Goal: Task Accomplishment & Management: Complete application form

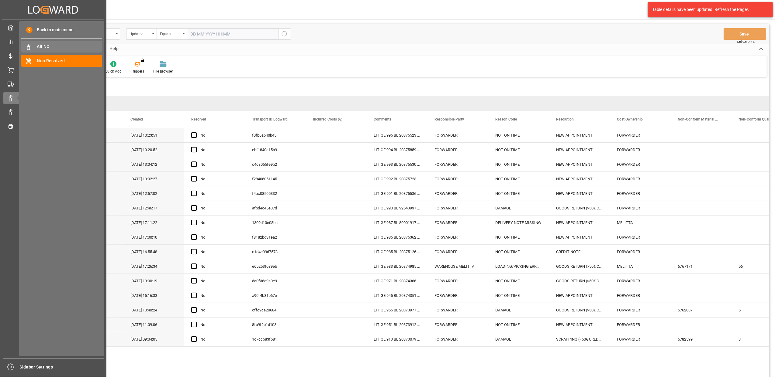
click at [53, 43] on div "All NC All NC" at bounding box center [61, 47] width 81 height 12
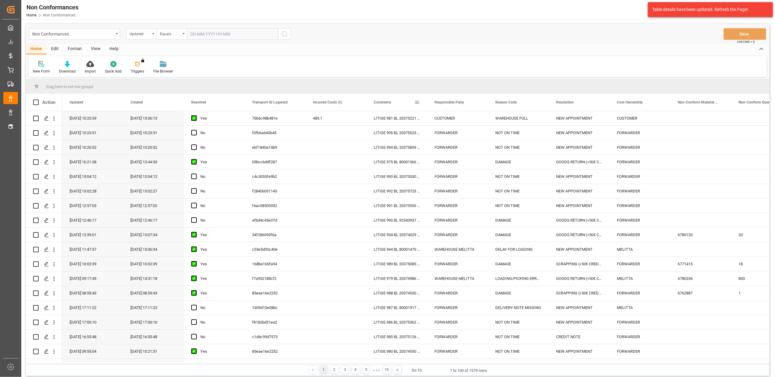
click at [417, 101] on span at bounding box center [416, 102] width 5 height 5
click at [446, 103] on span "filter" at bounding box center [444, 103] width 5 height 5
click at [473, 121] on span "Filtering operator" at bounding box center [471, 119] width 5 height 5
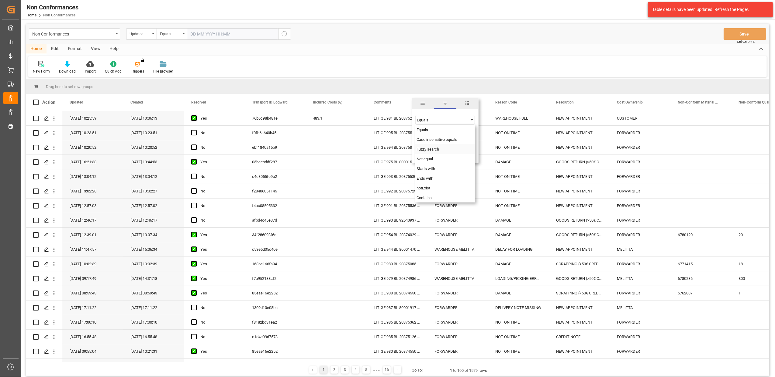
click at [443, 151] on div "Fuzzy search" at bounding box center [445, 149] width 60 height 10
click at [442, 133] on input "Filter Value" at bounding box center [445, 135] width 60 height 12
type input "20375946"
click at [455, 155] on button "Apply" at bounding box center [452, 154] width 11 height 6
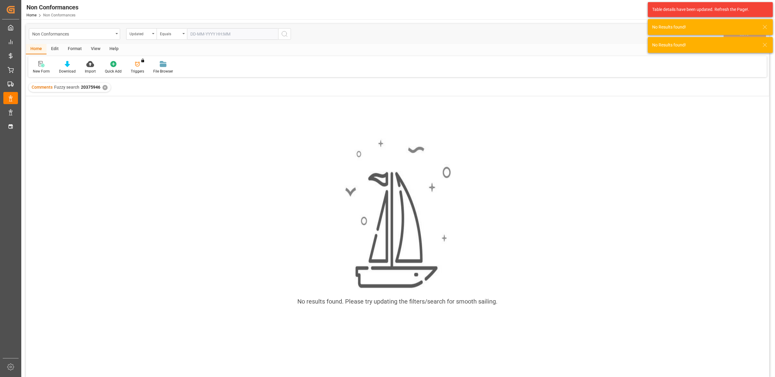
click at [105, 88] on div "✕" at bounding box center [104, 87] width 5 height 5
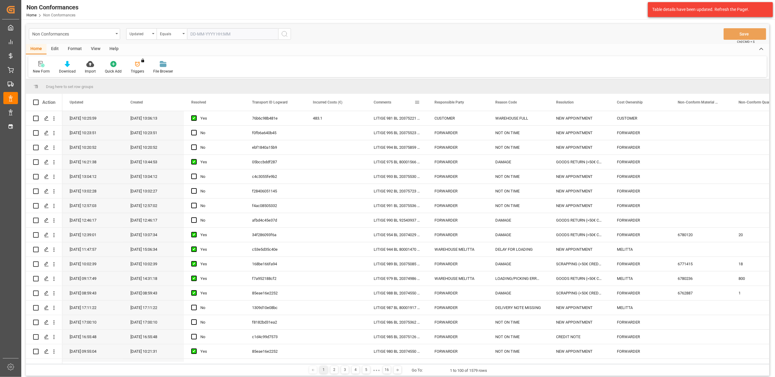
click at [416, 101] on span at bounding box center [416, 102] width 5 height 5
click at [473, 119] on span "Filtering operator" at bounding box center [471, 119] width 5 height 5
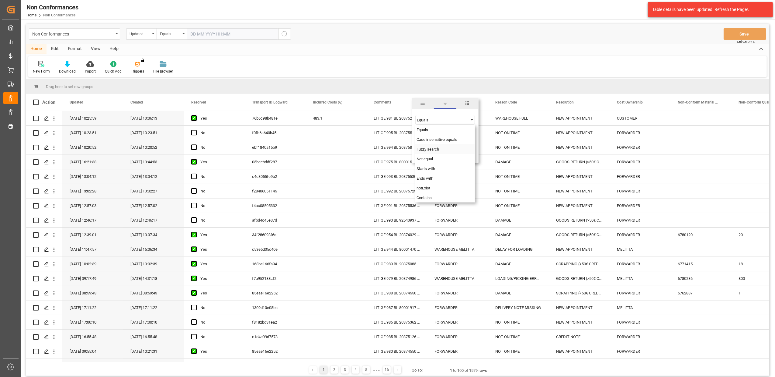
click at [440, 150] on div "Fuzzy search" at bounding box center [445, 149] width 60 height 10
click at [448, 136] on input "Filter Value" at bounding box center [445, 135] width 60 height 12
type input "20375941"
click at [453, 154] on button "Apply" at bounding box center [452, 154] width 11 height 6
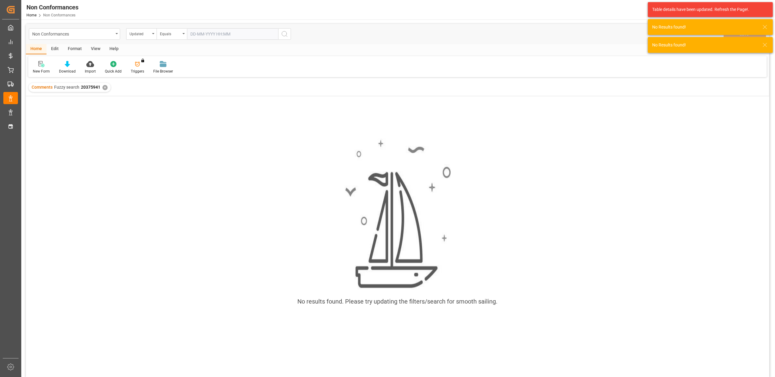
drag, startPoint x: 106, startPoint y: 88, endPoint x: 152, endPoint y: 140, distance: 70.0
click at [108, 90] on div "Comments Fuzzy search 20375941 ✕" at bounding box center [70, 87] width 82 height 9
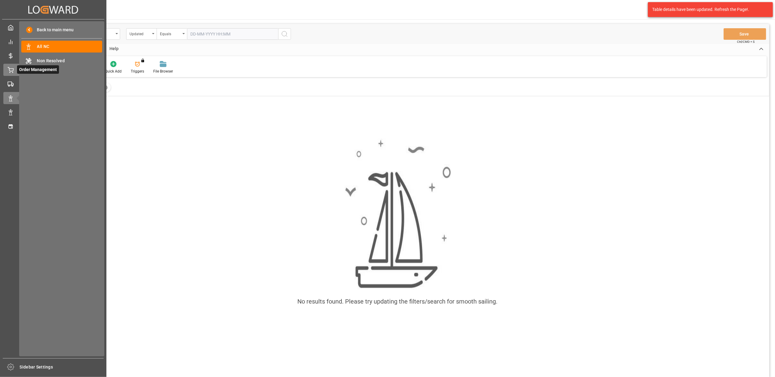
click at [9, 68] on icon at bounding box center [10, 69] width 5 height 4
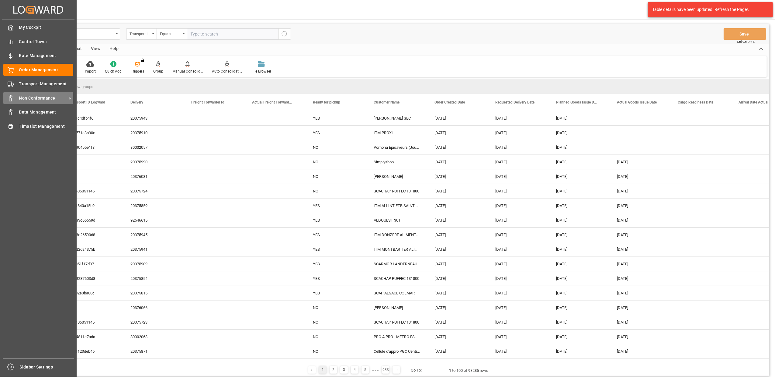
click at [45, 97] on span "Non Conformance" at bounding box center [43, 98] width 48 height 6
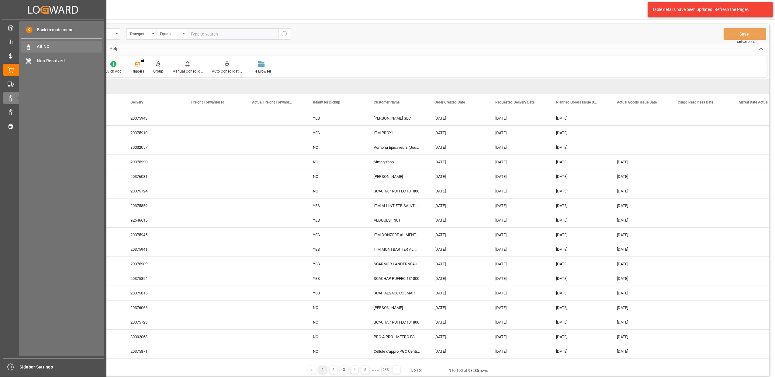
click at [54, 46] on span "All NC" at bounding box center [69, 46] width 65 height 6
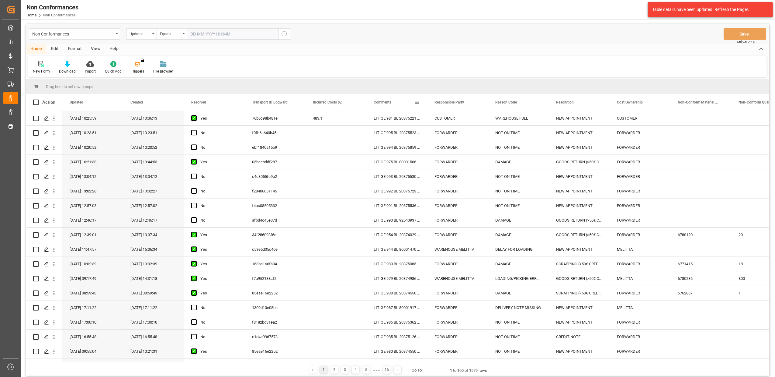
click at [416, 104] on span at bounding box center [416, 102] width 5 height 5
click at [472, 119] on span "Filtering operator" at bounding box center [471, 119] width 5 height 5
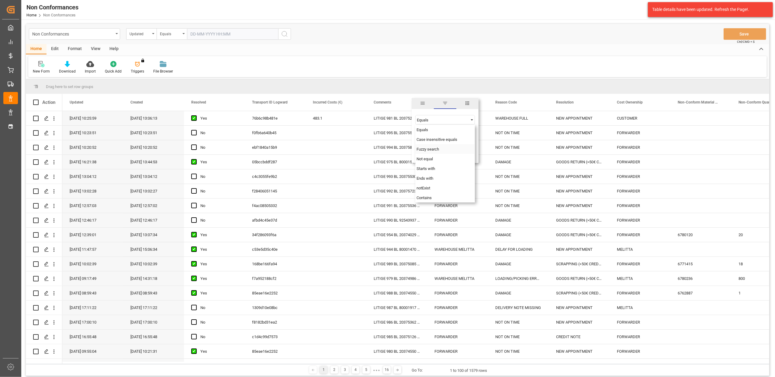
click at [439, 151] on div "Fuzzy search" at bounding box center [445, 149] width 60 height 10
click at [444, 140] on input "Filter Value" at bounding box center [445, 135] width 60 height 12
type input "20375946"
click at [457, 152] on button "Apply" at bounding box center [452, 154] width 11 height 6
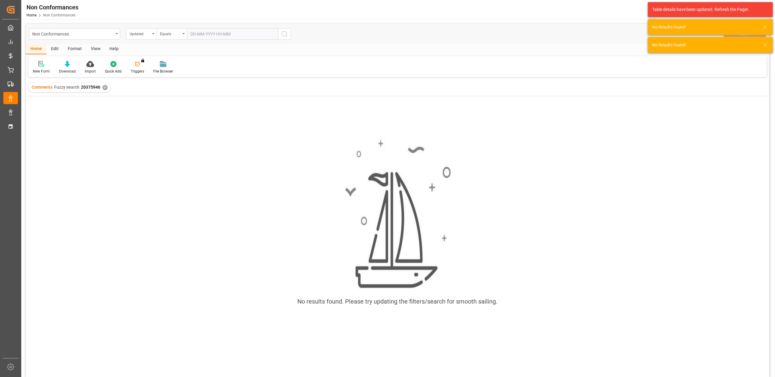
click at [104, 87] on div "✕" at bounding box center [104, 87] width 5 height 5
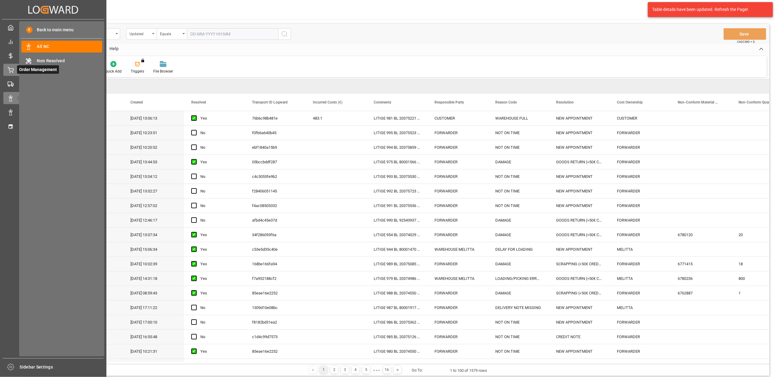
click at [15, 67] on div "Order Management Order Management" at bounding box center [53, 70] width 100 height 12
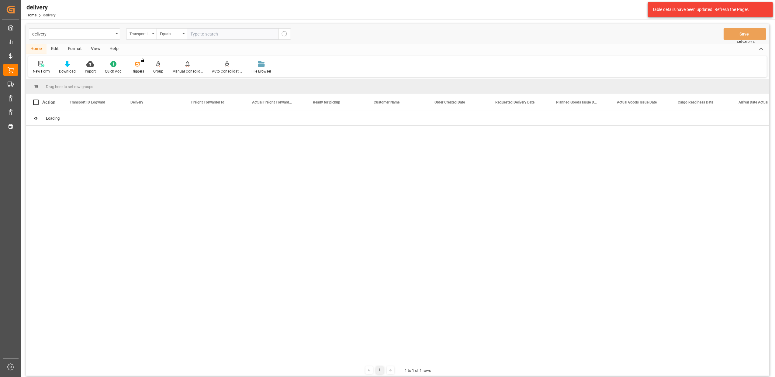
click at [153, 32] on div "Transport ID Logward" at bounding box center [141, 34] width 30 height 12
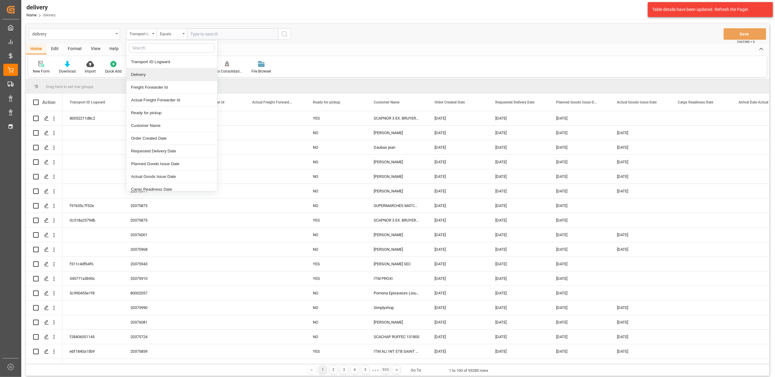
click at [161, 69] on div "Delivery" at bounding box center [171, 74] width 91 height 13
click at [208, 35] on input "text" at bounding box center [232, 34] width 91 height 12
type input "20375946"
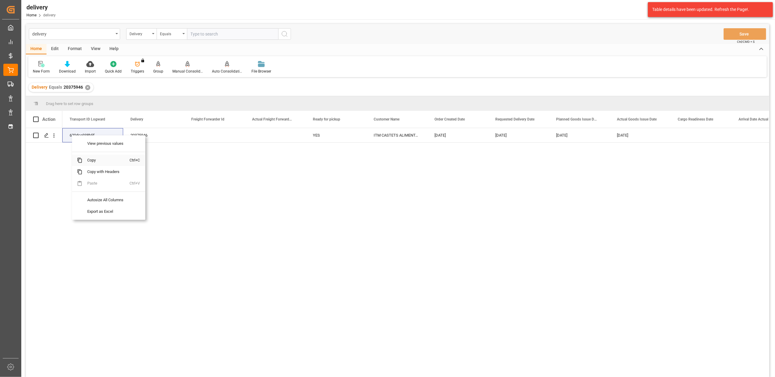
click at [99, 163] on span "Copy" at bounding box center [105, 161] width 47 height 12
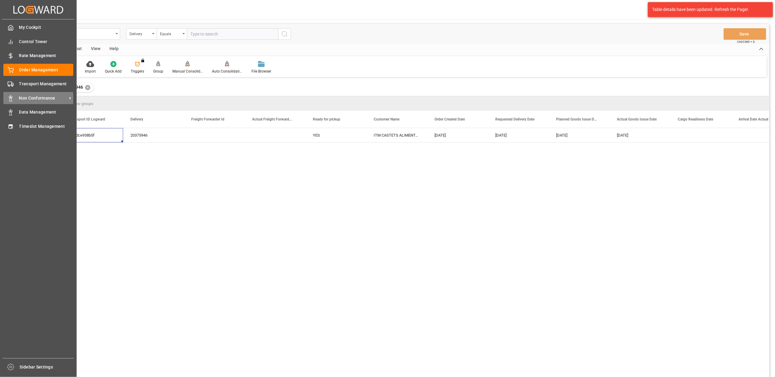
click at [20, 99] on span "Non Conformance" at bounding box center [43, 98] width 48 height 6
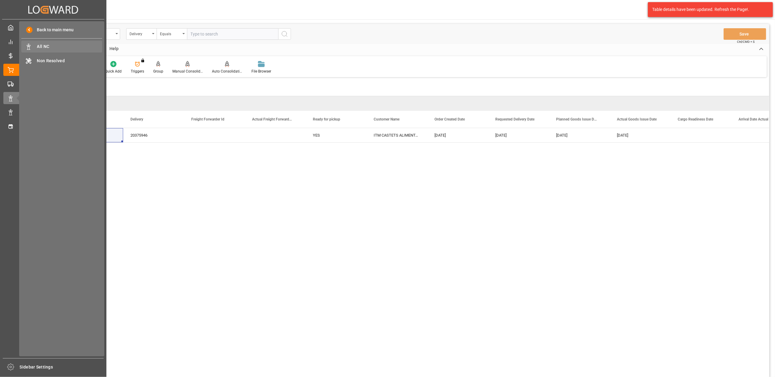
click at [58, 42] on div "All NC All NC" at bounding box center [61, 47] width 81 height 12
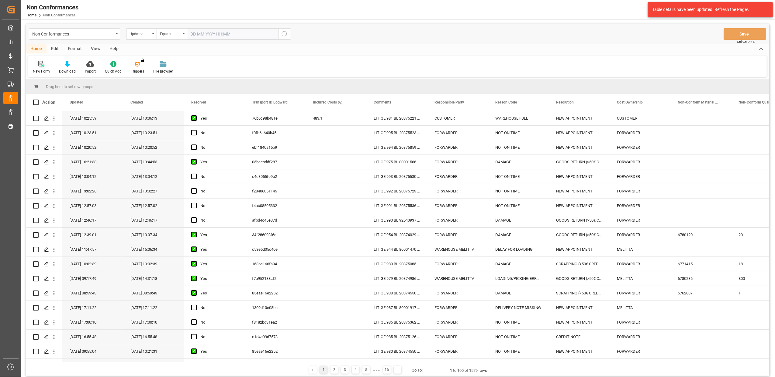
click at [43, 67] on icon at bounding box center [42, 65] width 3 height 3
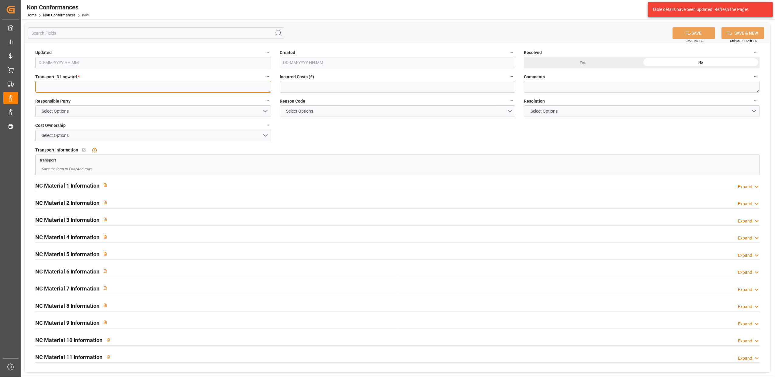
click at [207, 85] on textarea at bounding box center [153, 87] width 236 height 12
paste textarea "620dce938b5f"
type textarea "620dce938b5f"
click at [268, 107] on button "Select Options" at bounding box center [153, 111] width 236 height 12
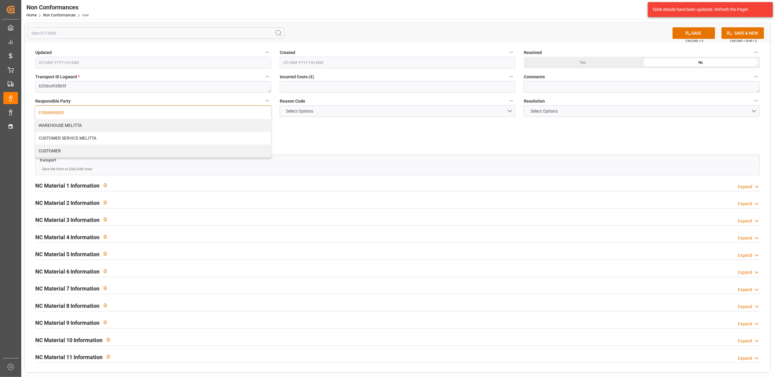
click at [243, 114] on div "FORWARDER" at bounding box center [153, 112] width 235 height 13
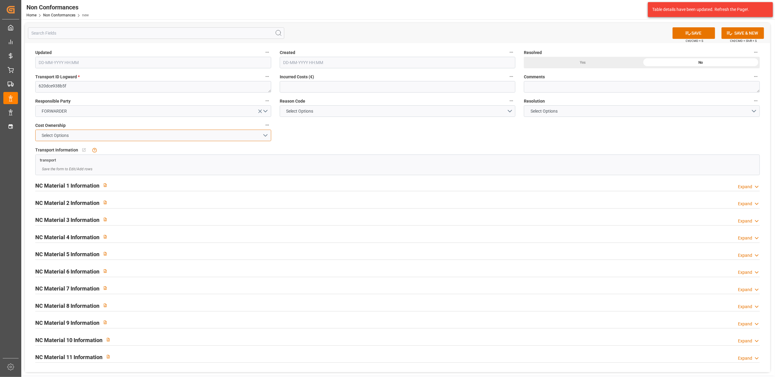
click at [264, 134] on button "Select Options" at bounding box center [153, 136] width 236 height 12
click at [176, 135] on div "FORWARDER" at bounding box center [153, 137] width 235 height 13
click at [511, 110] on button "Select Options" at bounding box center [398, 111] width 236 height 12
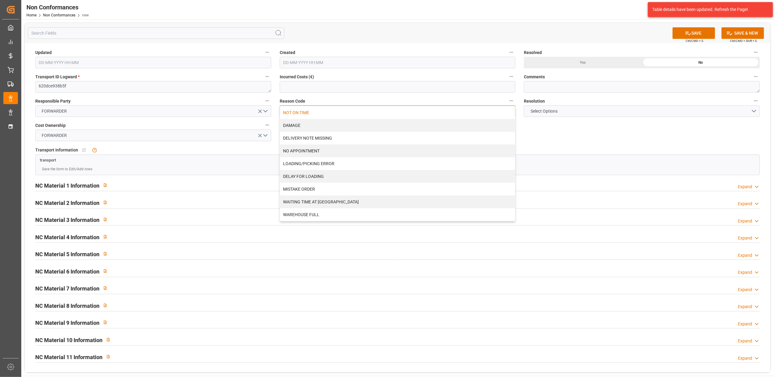
click at [328, 113] on div "NOT ON TIME" at bounding box center [397, 112] width 235 height 13
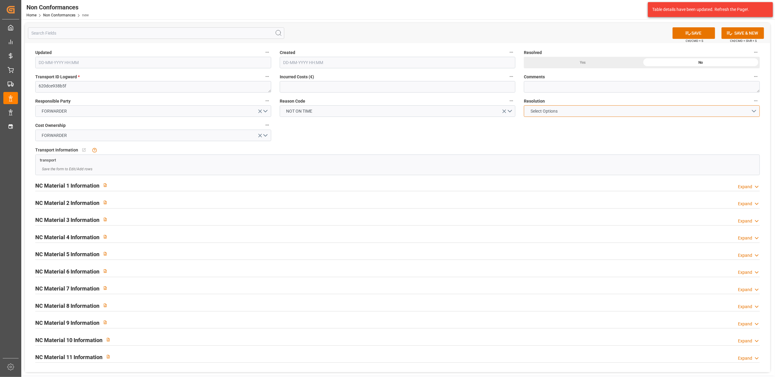
click at [754, 110] on button "Select Options" at bounding box center [642, 111] width 236 height 12
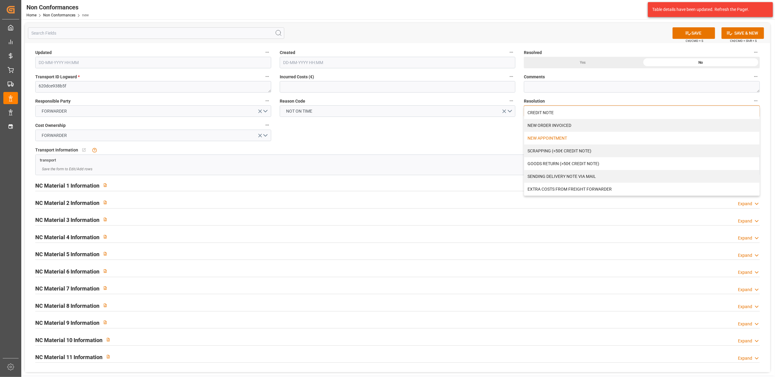
drag, startPoint x: 556, startPoint y: 112, endPoint x: 555, endPoint y: 136, distance: 23.4
click at [555, 136] on div "CREDIT NOTE NEW ORDER INVOICED NEW APPOINTMENT SCRAPPING (<50€ CREDIT NOTE) GOO…" at bounding box center [641, 150] width 235 height 89
click at [555, 136] on div "NEW APPOINTMENT" at bounding box center [641, 138] width 235 height 13
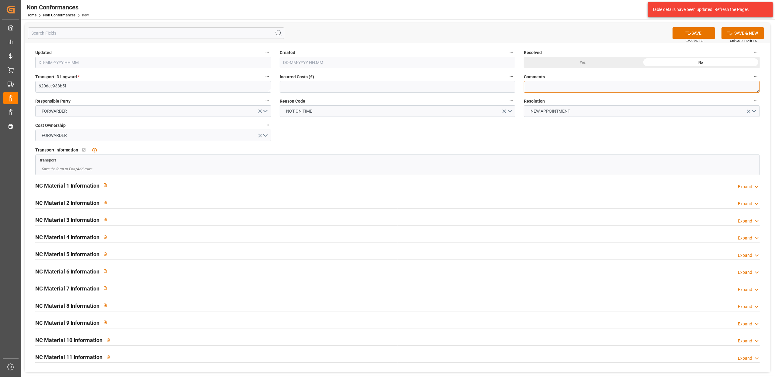
click at [547, 88] on textarea at bounding box center [642, 87] width 236 height 12
click at [618, 86] on textarea "LITIGE 996 BL 20375946 Non chargé pour liv ler 11/8 Nouveau rdv le 18/8 à 10h17" at bounding box center [642, 87] width 236 height 12
type textarea "LITIGE 996 BL 20375946 Non chargé pour liv le 11/8 Nouveau rdv le 18/8 à 10h17"
click at [706, 31] on button "SAVE" at bounding box center [693, 33] width 43 height 12
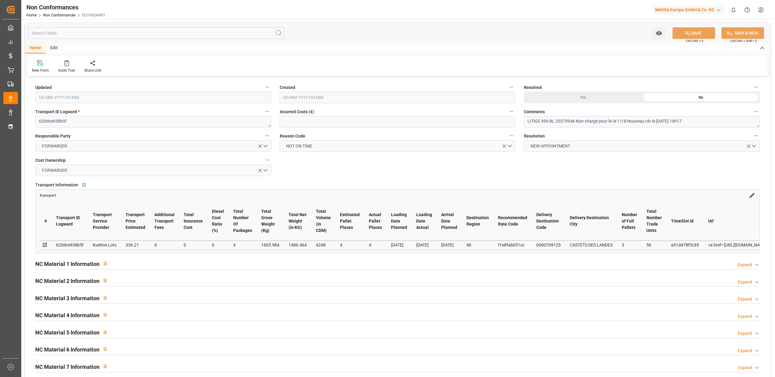
type input "12-08-2025 09:43"
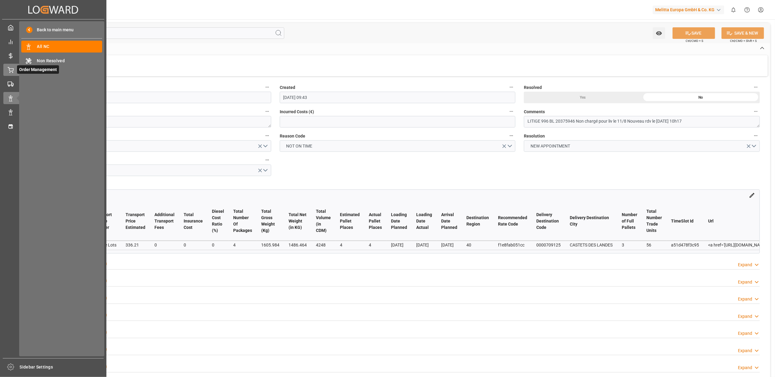
click at [6, 66] on div "Order Management Order Management" at bounding box center [53, 70] width 100 height 12
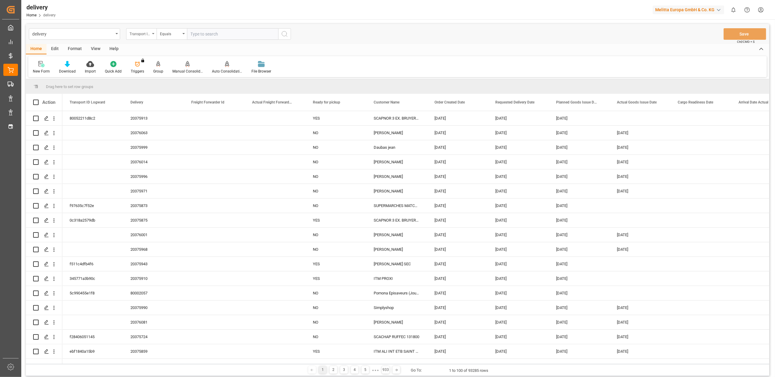
click at [156, 32] on div "Transport ID Logward" at bounding box center [141, 34] width 30 height 12
click at [147, 74] on div "Delivery" at bounding box center [171, 74] width 91 height 13
click at [256, 32] on input "text" at bounding box center [232, 34] width 91 height 12
type input "20375941"
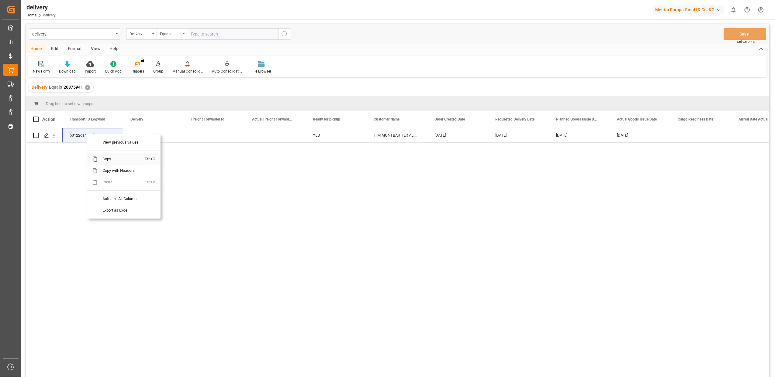
click at [111, 158] on span "Copy" at bounding box center [121, 159] width 47 height 12
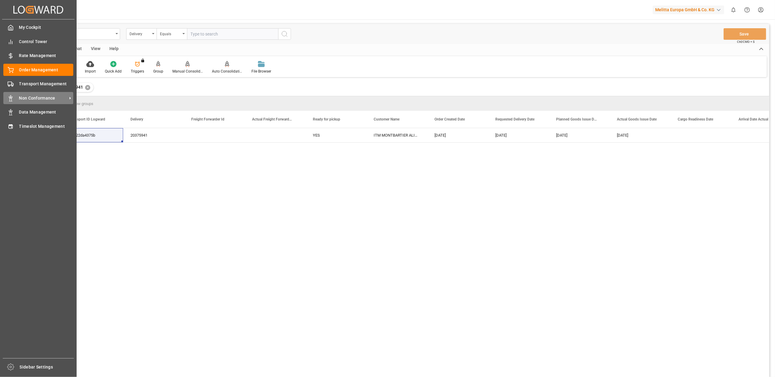
click at [27, 98] on span "Non Conformance" at bounding box center [43, 98] width 48 height 6
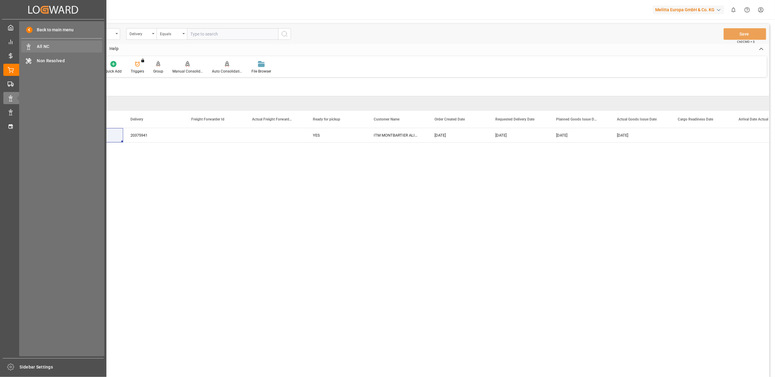
click at [46, 49] on span "All NC" at bounding box center [69, 46] width 65 height 6
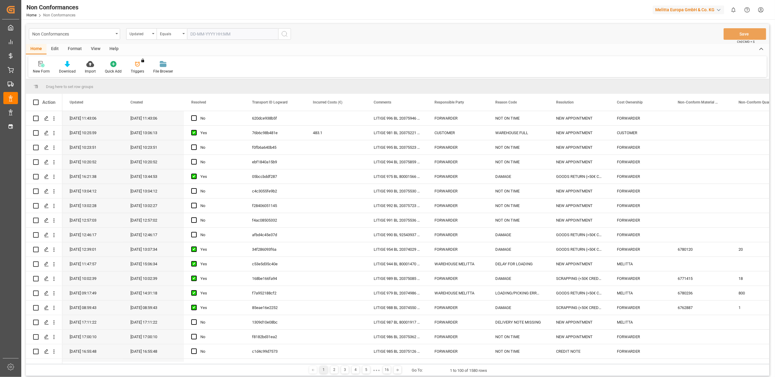
click at [42, 60] on div "New Form Download Import Quick Add Triggers You do not have permission for Trig…" at bounding box center [397, 66] width 738 height 21
click at [39, 67] on div "New Form" at bounding box center [41, 67] width 26 height 13
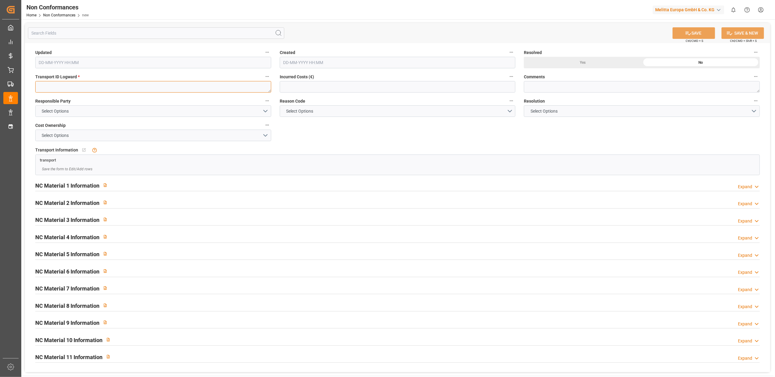
click at [178, 86] on textarea at bounding box center [153, 87] width 236 height 12
paste textarea "b3122da4375b"
type textarea "b3122da4375b"
click at [269, 111] on button "Select Options" at bounding box center [153, 111] width 236 height 12
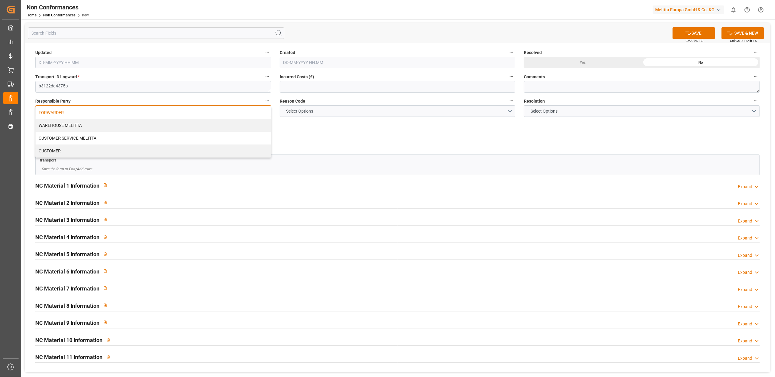
click at [247, 115] on div "FORWARDER" at bounding box center [153, 112] width 235 height 13
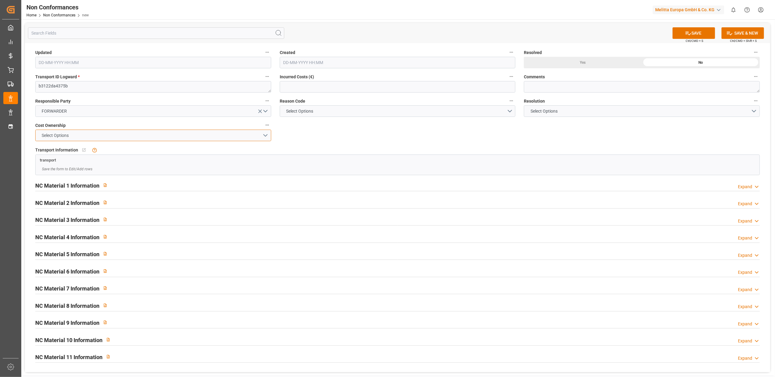
click at [265, 132] on button "Select Options" at bounding box center [153, 136] width 236 height 12
click at [212, 136] on div "FORWARDER" at bounding box center [153, 137] width 235 height 13
click at [507, 111] on button "Select Options" at bounding box center [398, 111] width 236 height 12
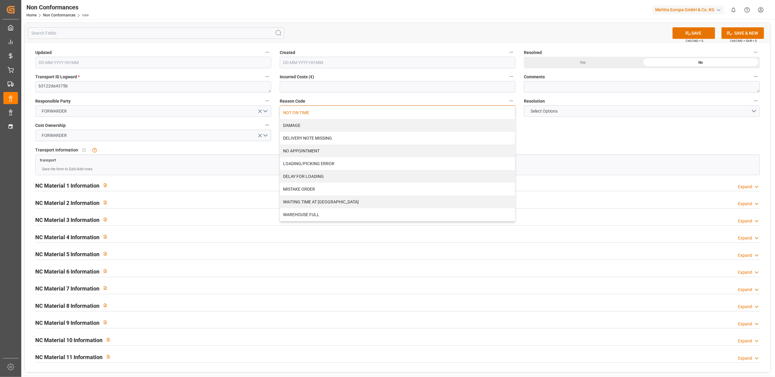
click at [314, 115] on div "NOT ON TIME" at bounding box center [397, 112] width 235 height 13
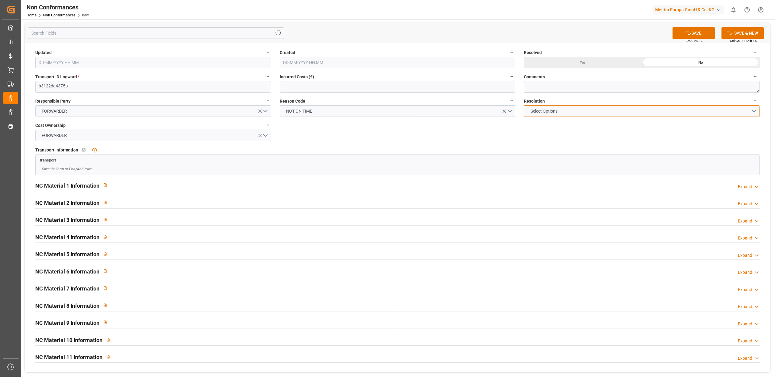
click at [754, 108] on button "Select Options" at bounding box center [642, 111] width 236 height 12
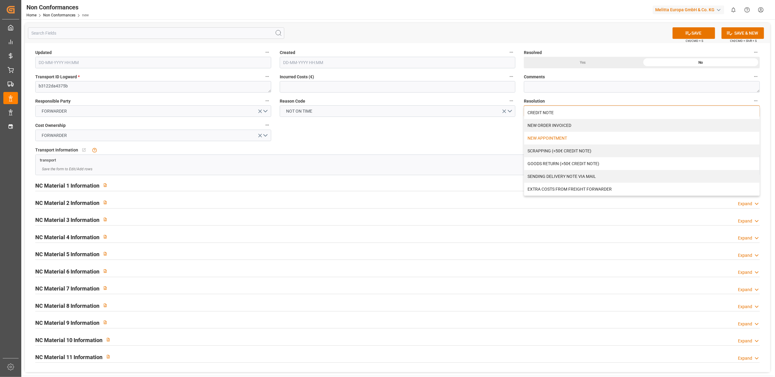
click at [571, 136] on div "NEW APPOINTMENT" at bounding box center [641, 138] width 235 height 13
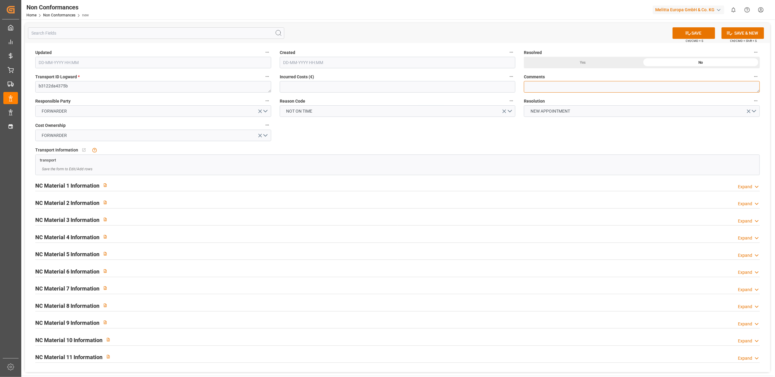
click at [560, 87] on textarea at bounding box center [642, 87] width 236 height 12
type textarea "l"
click at [263, 111] on icon "open menu" at bounding box center [260, 111] width 6 height 6
click at [265, 111] on button "Select Options" at bounding box center [153, 111] width 236 height 12
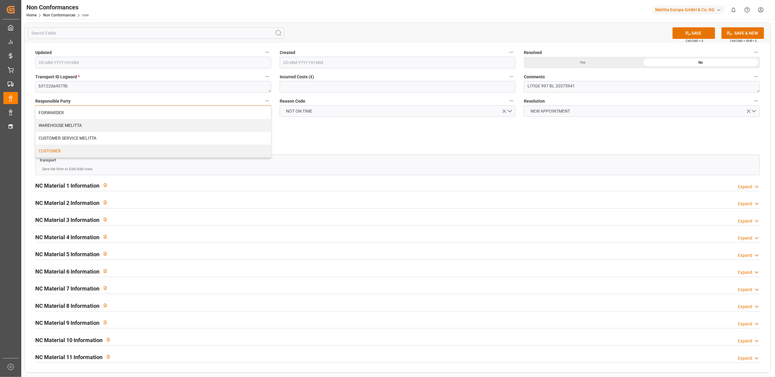
click at [185, 153] on div "CUSTOMER" at bounding box center [153, 151] width 235 height 13
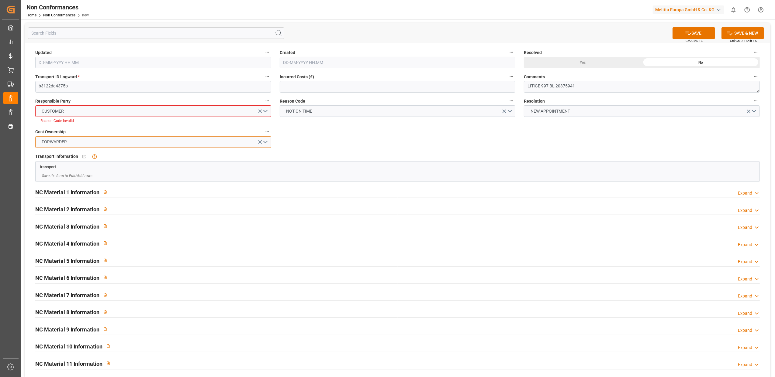
click at [264, 143] on button "FORWARDER" at bounding box center [153, 142] width 236 height 12
click at [157, 172] on div "CUSTOMER" at bounding box center [153, 169] width 235 height 13
click at [576, 145] on div "Updated Created Resolved Yes No Transport ID Logward * b3122da4375b Incurred Co…" at bounding box center [397, 211] width 745 height 336
click at [192, 130] on label "Cost Ownership" at bounding box center [153, 132] width 236 height 9
click at [263, 130] on button "Cost Ownership" at bounding box center [267, 132] width 8 height 8
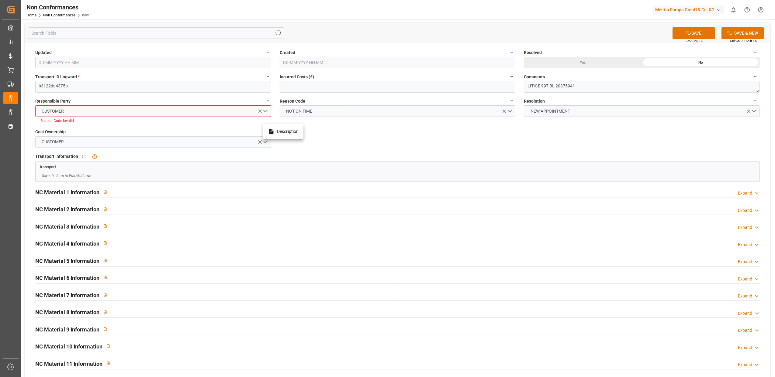
click at [358, 132] on div at bounding box center [387, 188] width 775 height 377
click at [510, 110] on button "NOT ON TIME" at bounding box center [398, 111] width 236 height 12
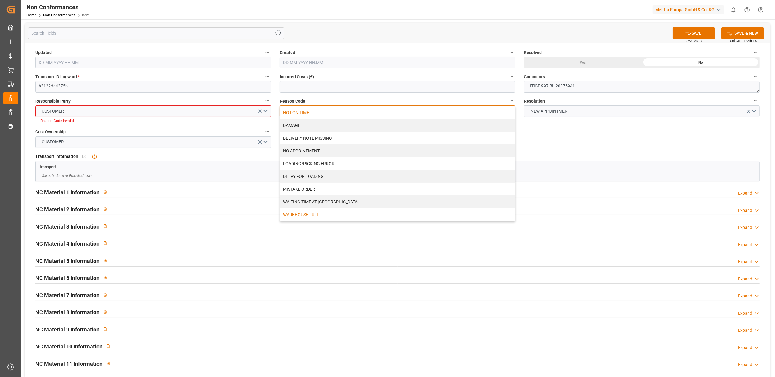
click at [353, 215] on div "WAREHOUSE FULL" at bounding box center [397, 214] width 235 height 13
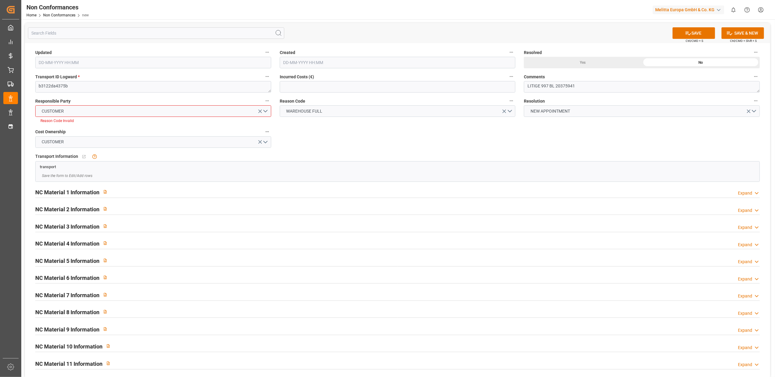
drag, startPoint x: 572, startPoint y: 163, endPoint x: 573, endPoint y: 159, distance: 4.1
click at [572, 162] on div "transport" at bounding box center [397, 166] width 723 height 9
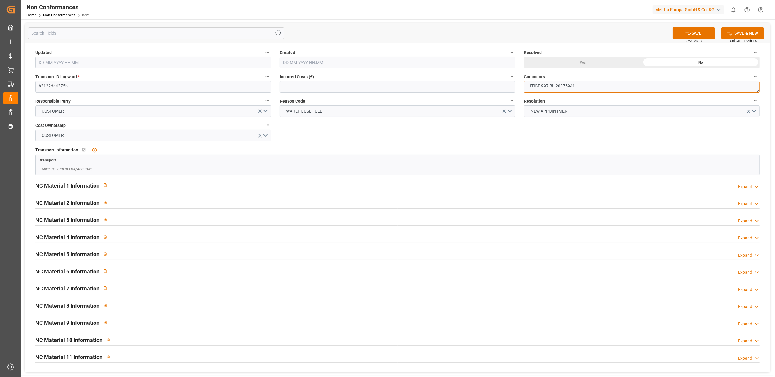
drag, startPoint x: 588, startPoint y: 88, endPoint x: 598, endPoint y: 88, distance: 10.6
click at [588, 88] on textarea "LITIGE 997 BL 20375941" at bounding box center [642, 87] width 236 height 12
type textarea "LITIGE 997 BL 20375941 Délai trop juste // Nouveau rdv le 14/8 à 8h59"
click at [693, 32] on button "SAVE" at bounding box center [693, 33] width 43 height 12
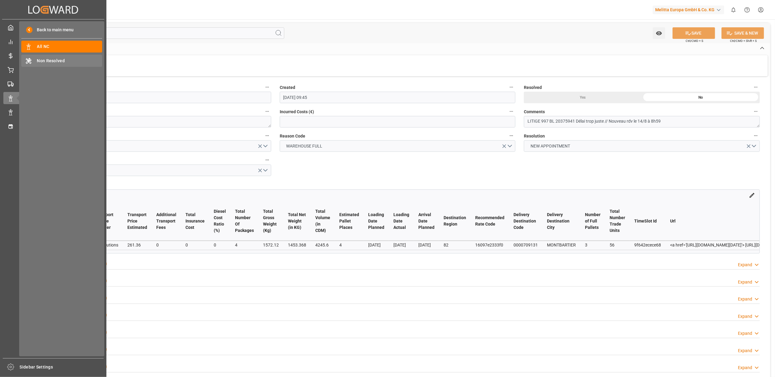
click at [70, 59] on span "Non Resolved" at bounding box center [69, 61] width 65 height 6
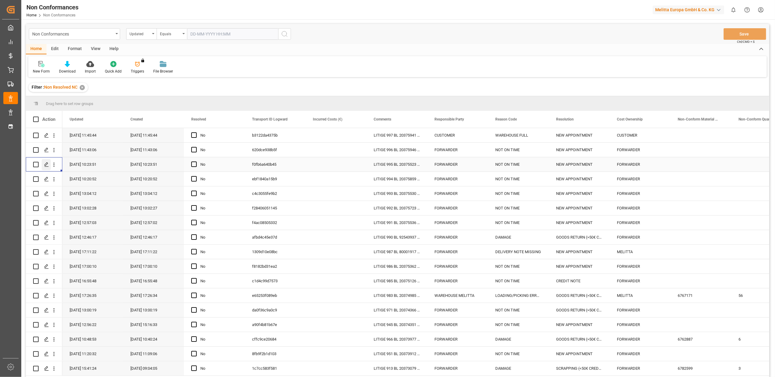
click at [49, 164] on icon "Press SPACE to select this row." at bounding box center [46, 164] width 5 height 5
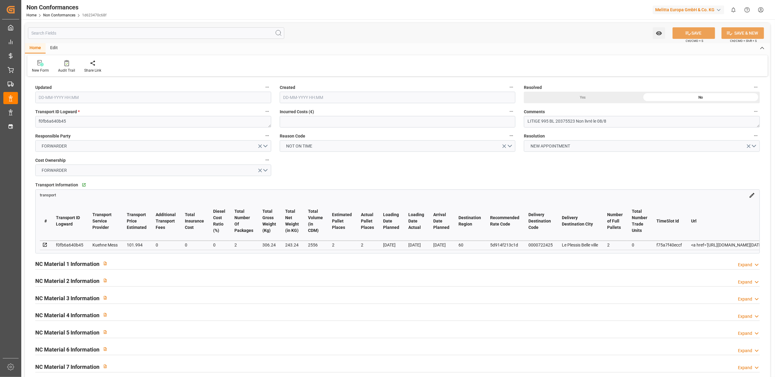
type input "[DATE] 08:23"
click at [266, 146] on button "FORWARDER" at bounding box center [153, 146] width 236 height 12
click at [120, 188] on div "CUSTOMER" at bounding box center [153, 186] width 235 height 13
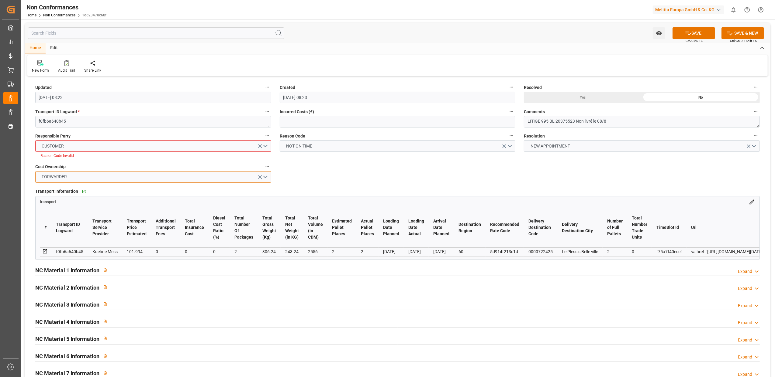
click at [265, 177] on button "FORWARDER" at bounding box center [153, 177] width 236 height 12
click at [185, 206] on div "CUSTOMER" at bounding box center [153, 204] width 235 height 13
click at [510, 146] on button "NOT ON TIME" at bounding box center [398, 146] width 236 height 12
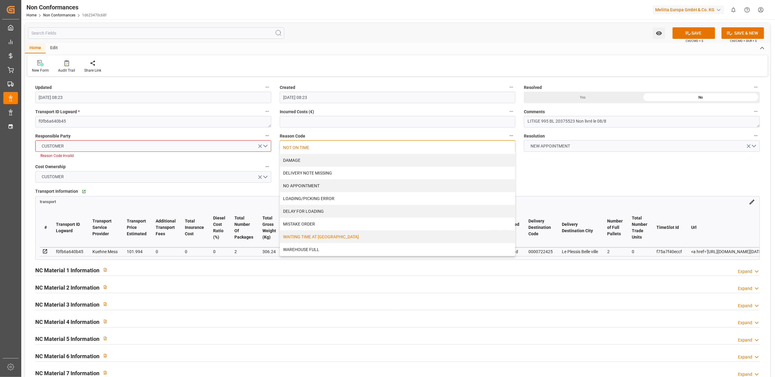
click at [354, 234] on div "WAITING TIME AT [GEOGRAPHIC_DATA]" at bounding box center [397, 237] width 235 height 13
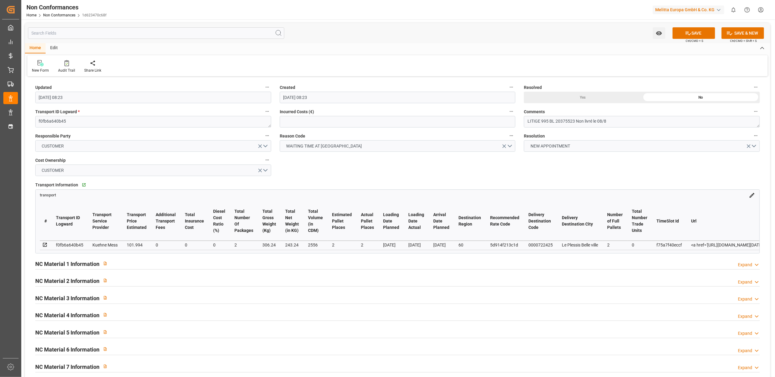
click at [641, 161] on div "Updated [DATE] 08:23 Created [DATE] 08:23 Resolved Yes No Transport ID Logward …" at bounding box center [397, 264] width 745 height 373
click at [698, 33] on button "SAVE" at bounding box center [693, 33] width 43 height 12
type input "[DATE] 09:49"
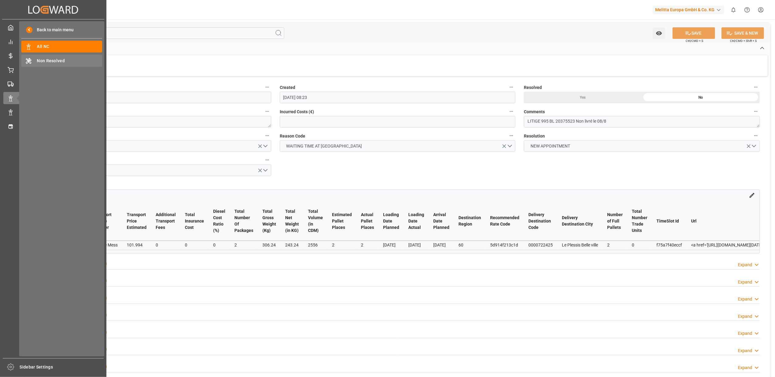
click at [61, 61] on span "Non Resolved" at bounding box center [69, 61] width 65 height 6
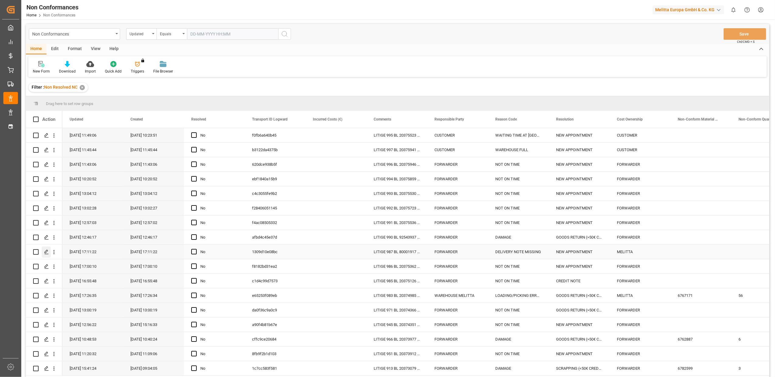
click at [47, 253] on icon "Press SPACE to select this row." at bounding box center [46, 252] width 5 height 5
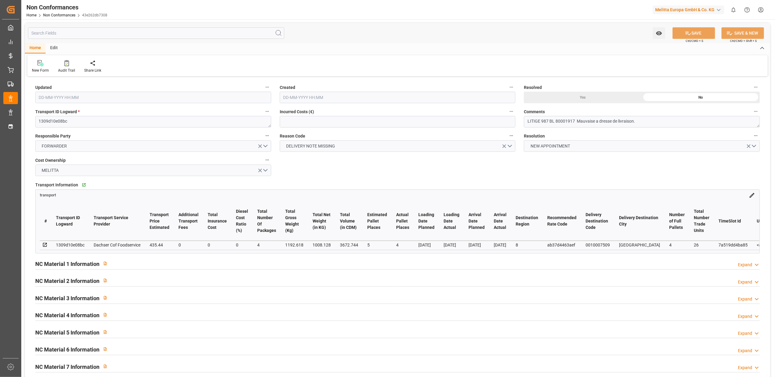
type input "[DATE] 15:11"
click at [653, 122] on textarea "LITIGE 987 BL 80001917 Mauvaise a dresse de livraison." at bounding box center [642, 122] width 236 height 12
type textarea "LITIGE 987 BL 80001917 Mauvaise a dresse de livraison. Reliv le 11/08"
click at [267, 147] on button "FORWARDER" at bounding box center [153, 146] width 236 height 12
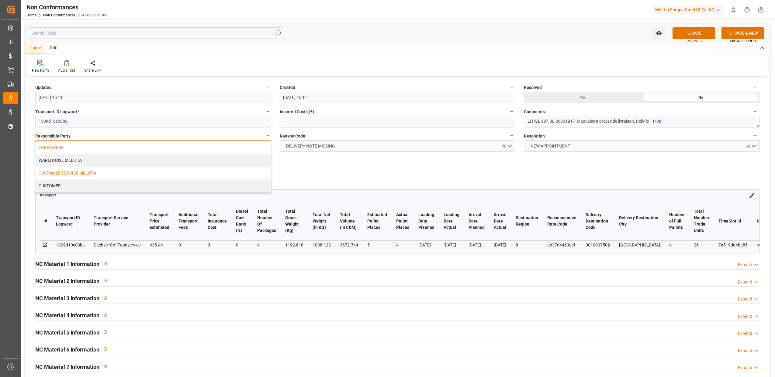
click at [156, 173] on div "CUSTOMER SERVICE MELITTA" at bounding box center [153, 173] width 235 height 13
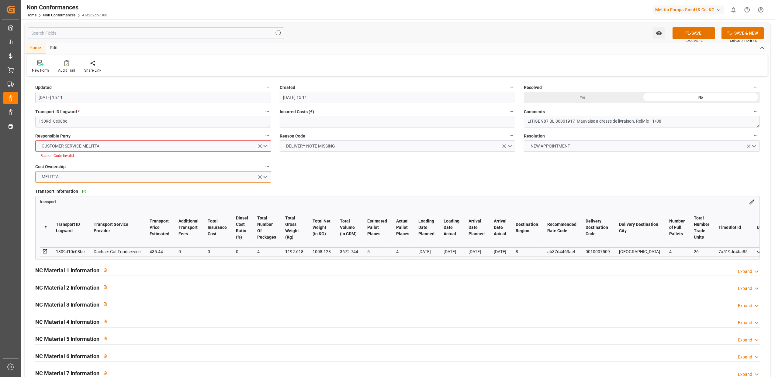
click at [264, 177] on button "MELITTA" at bounding box center [153, 177] width 236 height 12
click at [171, 193] on div "MELITTA" at bounding box center [153, 191] width 235 height 13
click at [509, 145] on button "DELIVERY NOTE MISSING" at bounding box center [398, 146] width 236 height 12
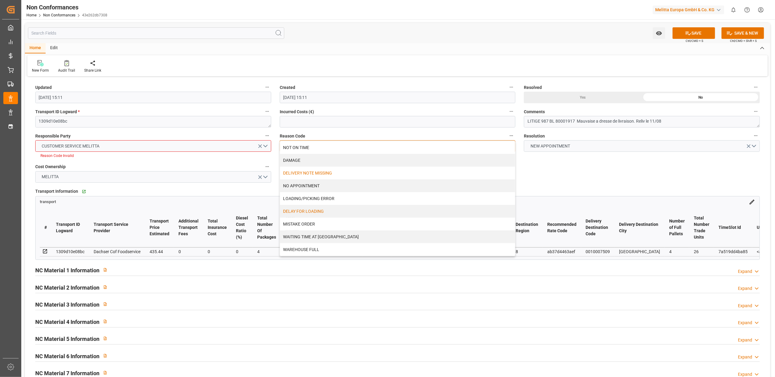
click at [334, 211] on div "DELAY FOR LOADING" at bounding box center [397, 211] width 235 height 13
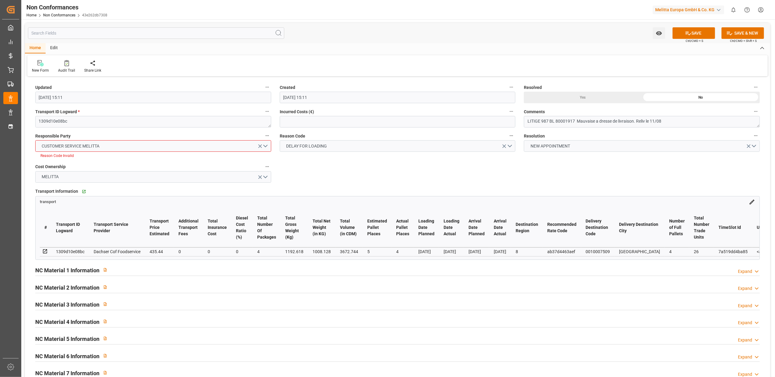
click at [654, 163] on div "Updated [DATE] 15:11 Created [DATE] 15:11 Resolved Yes No Transport ID Logward …" at bounding box center [397, 267] width 745 height 379
click at [510, 148] on button "DELAY FOR LOADING" at bounding box center [398, 146] width 236 height 12
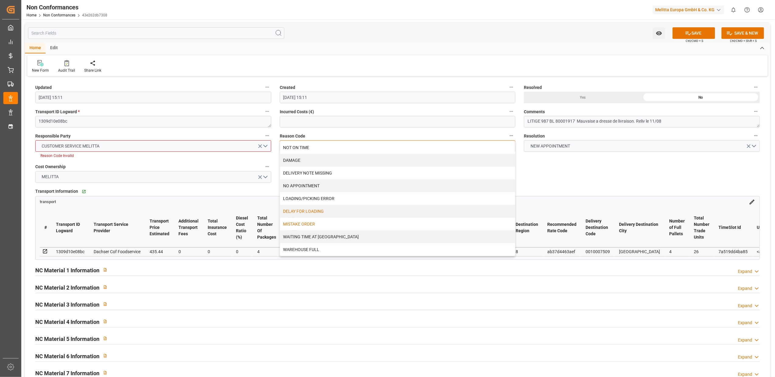
click at [325, 225] on div "MISTAKE ORDER" at bounding box center [397, 224] width 235 height 13
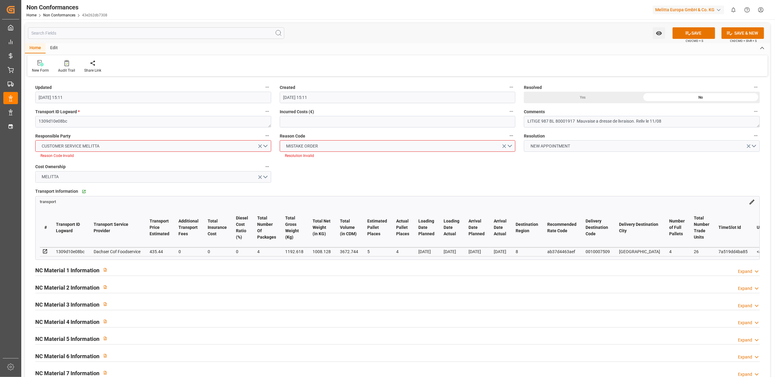
click at [598, 164] on div "Updated [DATE] 15:11 Created [DATE] 15:11 Resolved Yes No Transport ID Logward …" at bounding box center [397, 267] width 745 height 379
click at [414, 185] on div "Transport Information   Go to transport Grid transport # Transport ID Logward T…" at bounding box center [397, 223] width 733 height 77
click at [415, 175] on div "Updated [DATE] 15:11 Created [DATE] 15:11 Resolved Yes No Transport ID Logward …" at bounding box center [397, 267] width 745 height 379
click at [755, 147] on button "NEW APPOINTMENT" at bounding box center [642, 146] width 236 height 12
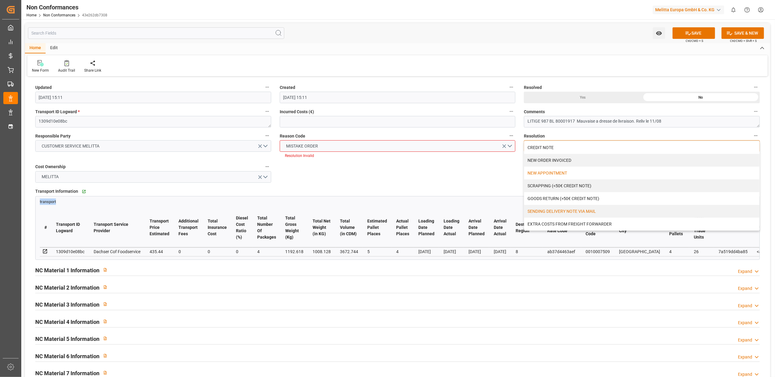
click at [632, 215] on div "SENDING DELIVERY NOTE VIA MAIL" at bounding box center [641, 211] width 235 height 13
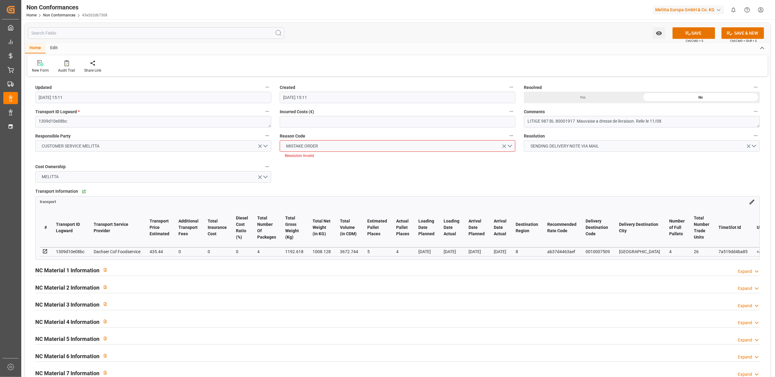
click at [563, 180] on div "Updated [DATE] 15:11 Created [DATE] 15:11 Resolved Yes No Transport ID Logward …" at bounding box center [397, 267] width 745 height 379
click at [510, 144] on button "MISTAKE ORDER" at bounding box center [398, 146] width 236 height 12
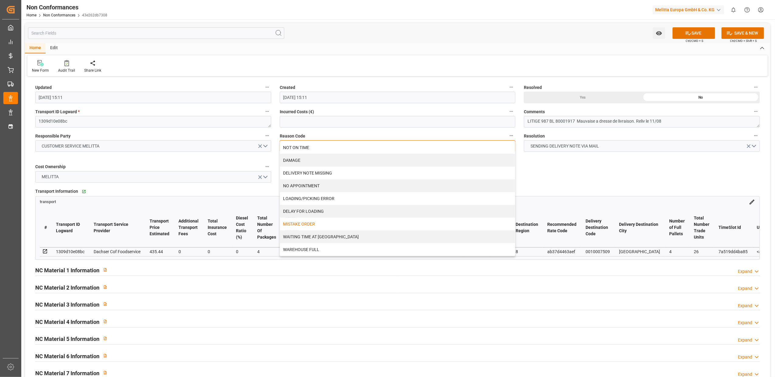
click at [434, 170] on div "DELIVERY NOTE MISSING" at bounding box center [397, 173] width 235 height 13
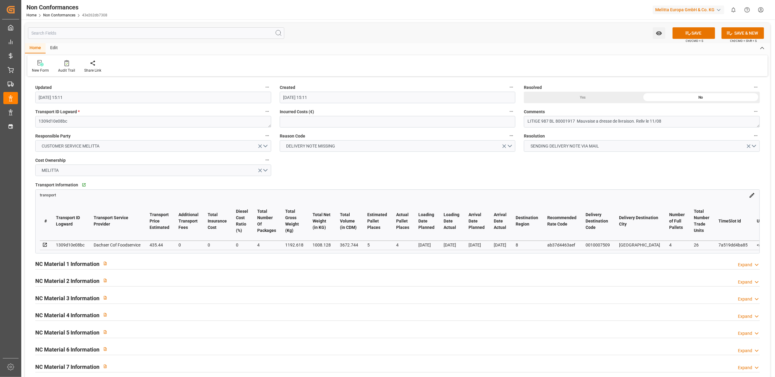
click at [529, 167] on div "Updated [DATE] 15:11 Created [DATE] 15:11 Resolved Yes No Transport ID Logward …" at bounding box center [397, 264] width 745 height 373
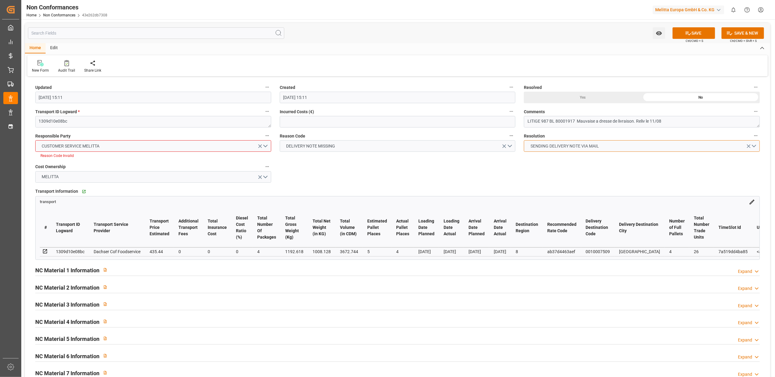
click at [753, 145] on button "SENDING DELIVERY NOTE VIA MAIL" at bounding box center [642, 146] width 236 height 12
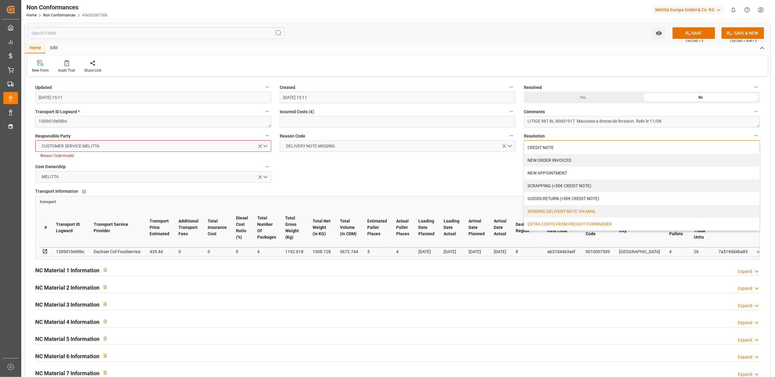
click at [630, 224] on div "EXTRA COSTS FROM FREIGHT FORWARDER" at bounding box center [641, 224] width 235 height 13
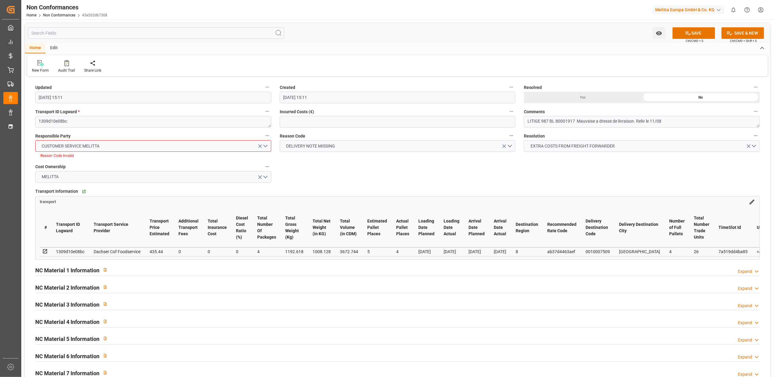
click at [575, 173] on div "Updated [DATE] 15:11 Created [DATE] 15:11 Resolved Yes No Transport ID Logward …" at bounding box center [397, 267] width 745 height 379
click at [510, 147] on button "DELIVERY NOTE MISSING" at bounding box center [398, 146] width 236 height 12
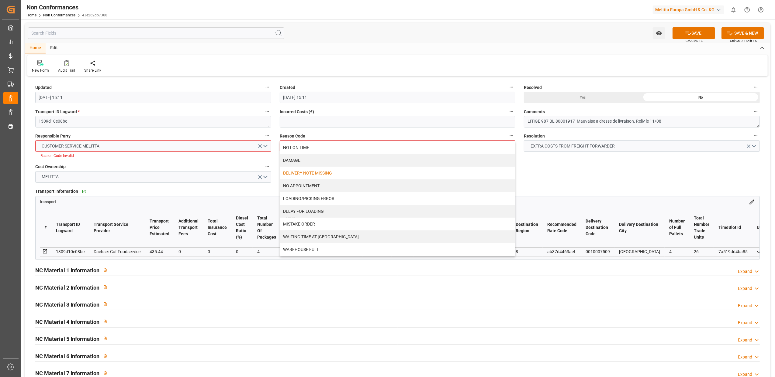
click at [586, 168] on div "Updated [DATE] 15:11 Created [DATE] 15:11 Resolved Yes No Transport ID Logward …" at bounding box center [397, 267] width 745 height 379
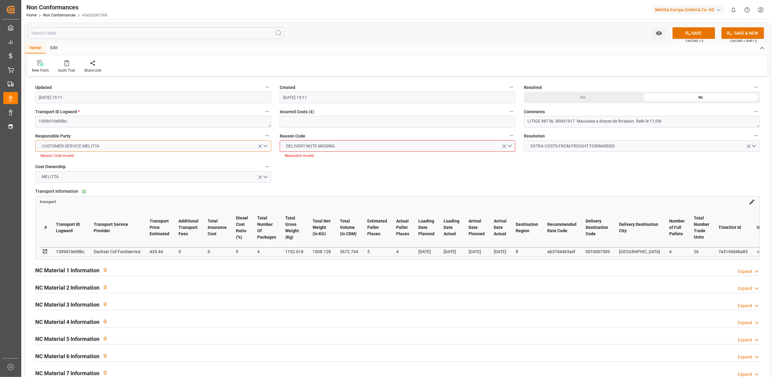
click at [265, 146] on button "CUSTOMER SERVICE MELITTA" at bounding box center [153, 146] width 236 height 12
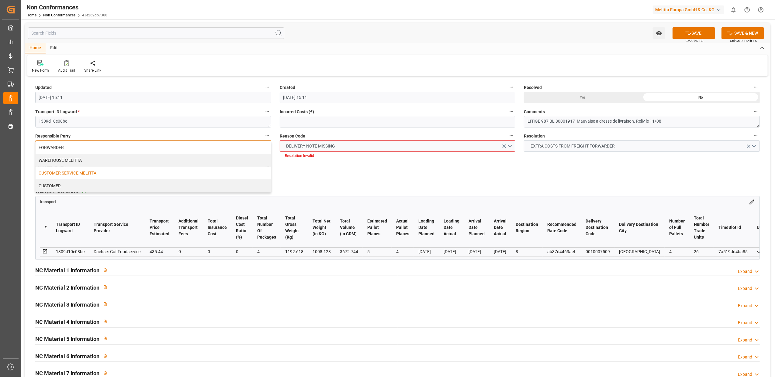
click at [58, 174] on div "CUSTOMER SERVICE MELITTA" at bounding box center [153, 173] width 235 height 13
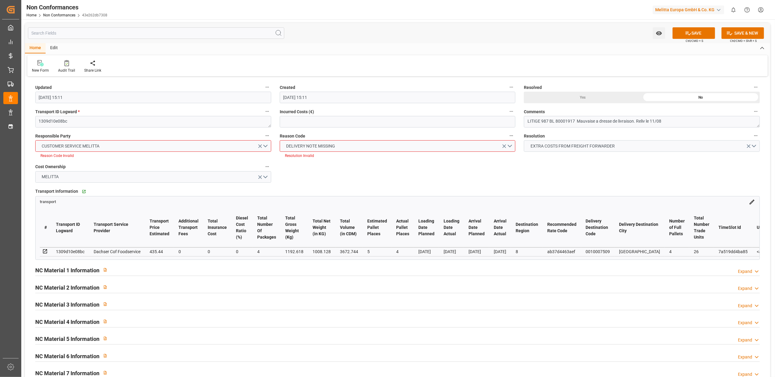
click at [290, 176] on div "Updated [DATE] 15:11 Created [DATE] 15:11 Resolved Yes No Transport ID Logward …" at bounding box center [397, 267] width 745 height 379
click at [264, 177] on button "MELITTA" at bounding box center [153, 177] width 236 height 12
click at [235, 186] on div "MELITTA" at bounding box center [153, 191] width 235 height 13
click at [360, 181] on div "Updated [DATE] 15:11 Created [DATE] 15:11 Resolved Yes No Transport ID Logward …" at bounding box center [397, 267] width 745 height 379
click at [468, 175] on div "Updated [DATE] 15:11 Created [DATE] 15:11 Resolved Yes No Transport ID Logward …" at bounding box center [397, 267] width 745 height 379
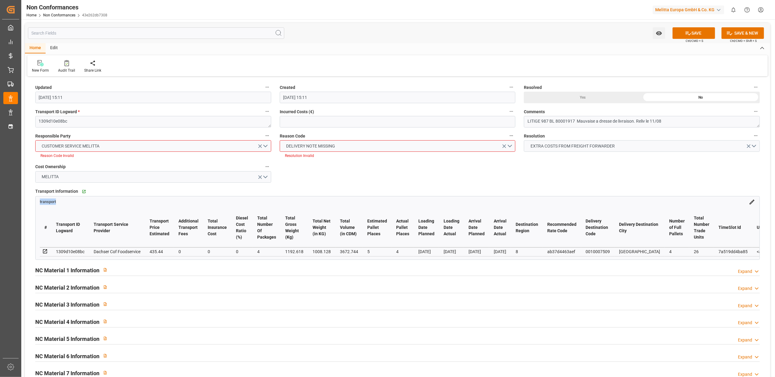
click at [467, 176] on div "Updated [DATE] 15:11 Created [DATE] 15:11 Resolved Yes No Transport ID Logward …" at bounding box center [397, 267] width 745 height 379
drag, startPoint x: 467, startPoint y: 176, endPoint x: 340, endPoint y: 160, distance: 128.2
click at [337, 160] on div "Reason Code DELIVERY NOTE MISSING Resolution Invalid" at bounding box center [397, 145] width 244 height 31
click at [510, 145] on button "DELIVERY NOTE MISSING" at bounding box center [398, 146] width 236 height 12
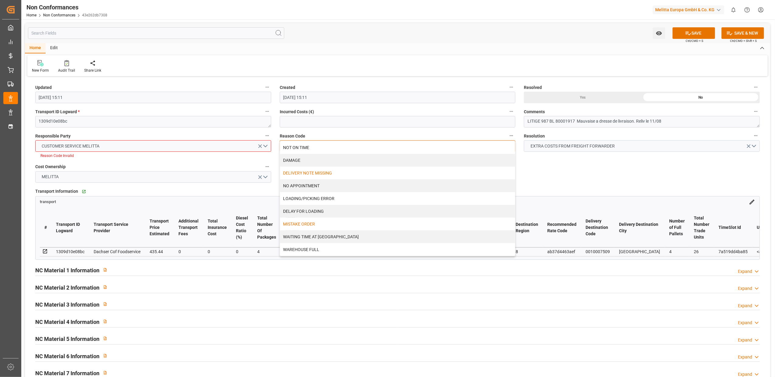
click at [326, 219] on div "MISTAKE ORDER" at bounding box center [397, 224] width 235 height 13
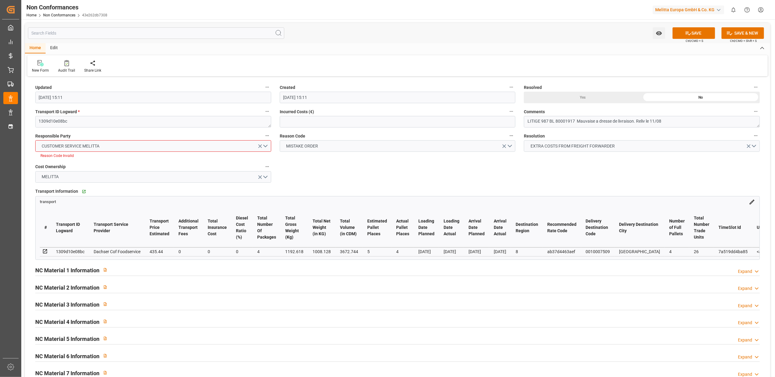
click at [521, 179] on div "Updated [DATE] 15:11 Created [DATE] 15:11 Resolved Yes No Transport ID Logward …" at bounding box center [397, 267] width 745 height 379
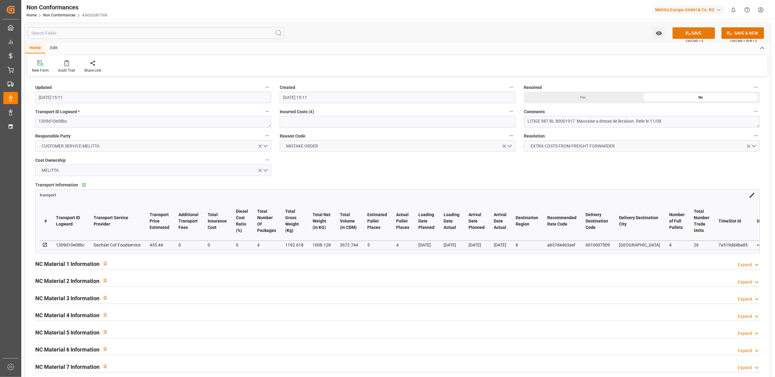
click at [689, 34] on button "SAVE" at bounding box center [693, 33] width 43 height 12
type input "[DATE] 09:53"
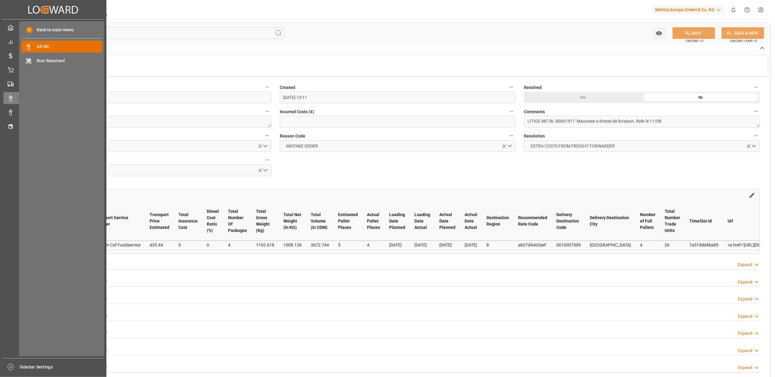
click at [60, 44] on span "All NC" at bounding box center [69, 46] width 65 height 6
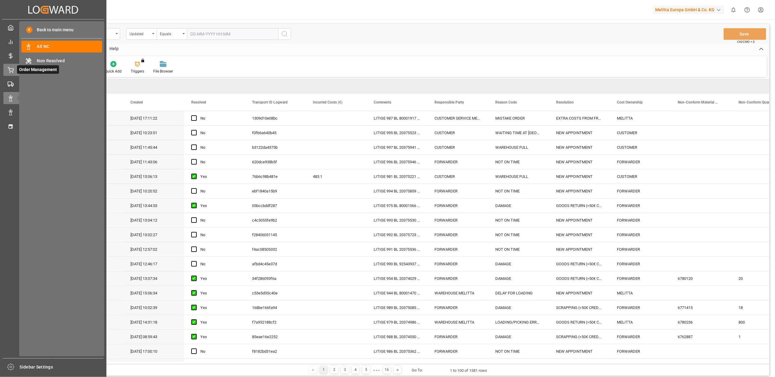
click at [15, 70] on div "Order Management Order Management" at bounding box center [53, 70] width 100 height 12
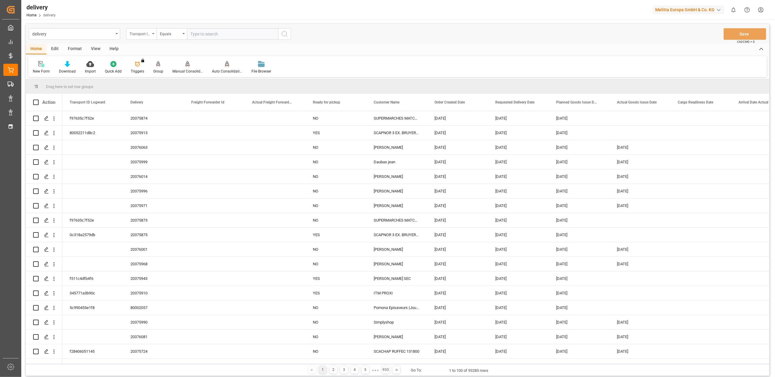
click at [153, 35] on div "Transport ID Logward" at bounding box center [141, 34] width 30 height 12
click at [151, 78] on div "Delivery" at bounding box center [171, 74] width 91 height 13
click at [239, 29] on input "text" at bounding box center [232, 34] width 91 height 12
type input "20375946"
click at [284, 35] on icon "search button" at bounding box center [284, 33] width 7 height 7
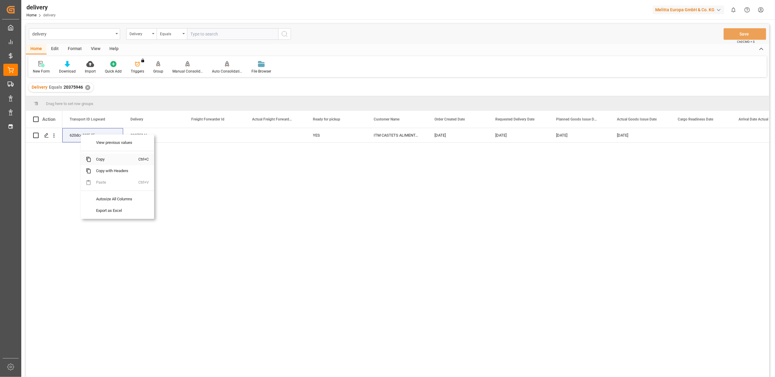
click at [109, 161] on span "Copy" at bounding box center [114, 160] width 47 height 12
click at [114, 160] on span "Copy" at bounding box center [124, 158] width 47 height 12
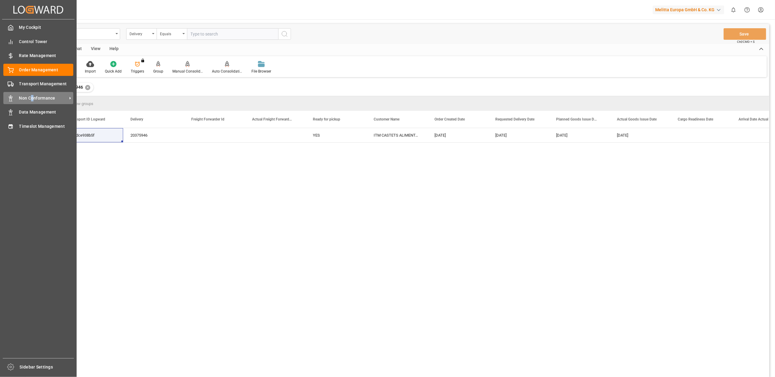
click at [32, 95] on span "Non Conformance" at bounding box center [43, 98] width 48 height 6
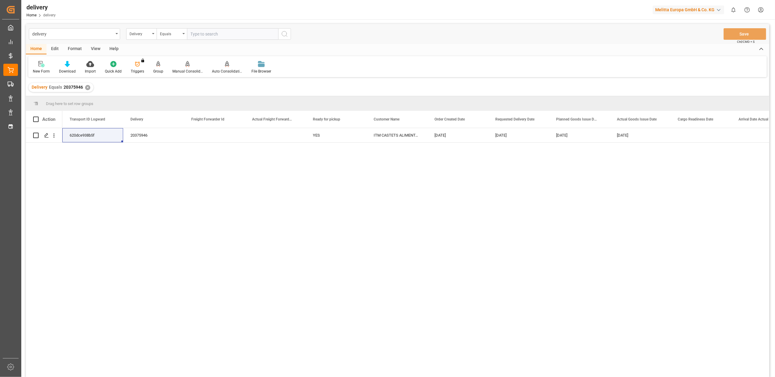
drag, startPoint x: 32, startPoint y: 94, endPoint x: 51, endPoint y: 175, distance: 83.0
click at [51, 175] on div "620dce938b5f 20375946 YES ITM CASTETS ALIMENTAIRE INT [DATE] [DATE] [DATE] [DAT…" at bounding box center [397, 253] width 743 height 251
click at [110, 160] on span "Copy" at bounding box center [125, 161] width 47 height 12
click at [88, 88] on div "✕" at bounding box center [87, 87] width 5 height 5
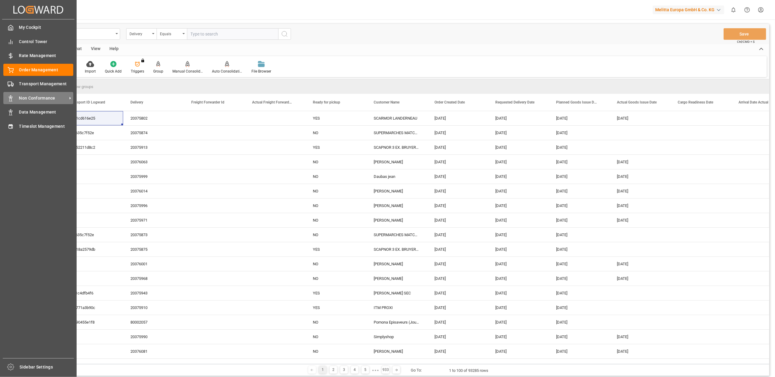
click at [23, 97] on span "Non Conformance" at bounding box center [43, 98] width 48 height 6
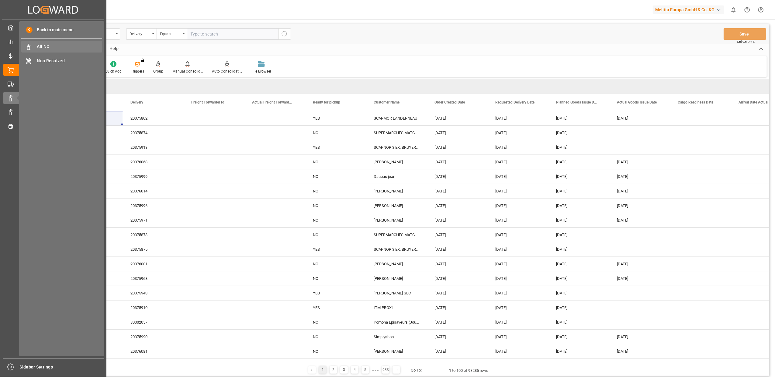
click at [51, 47] on span "All NC" at bounding box center [69, 46] width 65 height 6
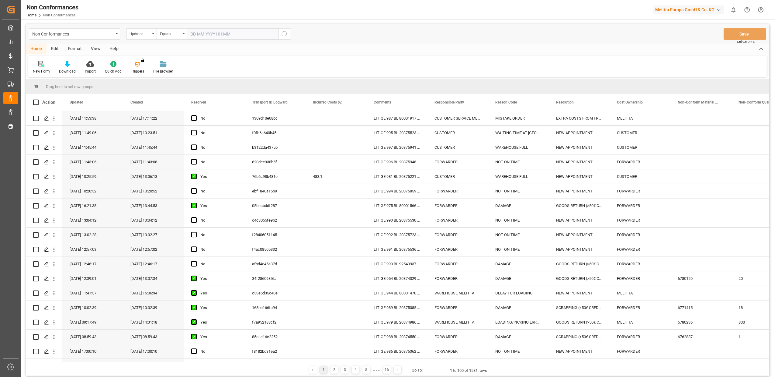
click at [43, 70] on div "New Form" at bounding box center [41, 71] width 17 height 5
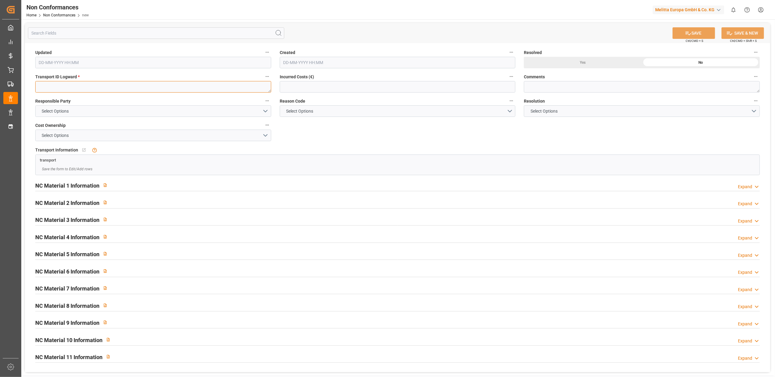
click at [163, 86] on textarea at bounding box center [153, 87] width 236 height 12
paste textarea "620dce938b5f"
type textarea "620dce938b5f"
click at [266, 112] on button "Select Options" at bounding box center [153, 111] width 236 height 12
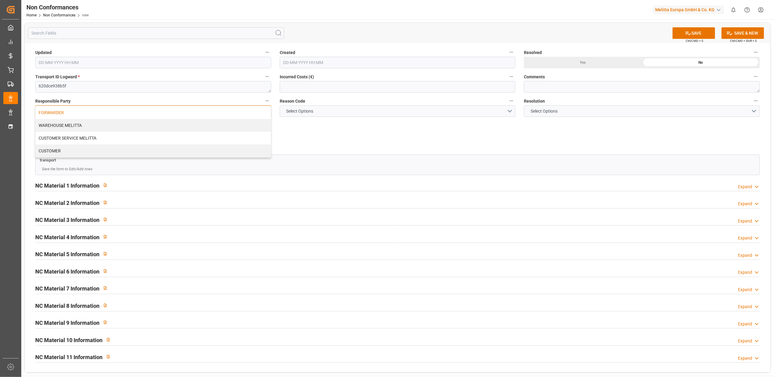
click at [158, 116] on div "FORWARDER" at bounding box center [153, 112] width 235 height 13
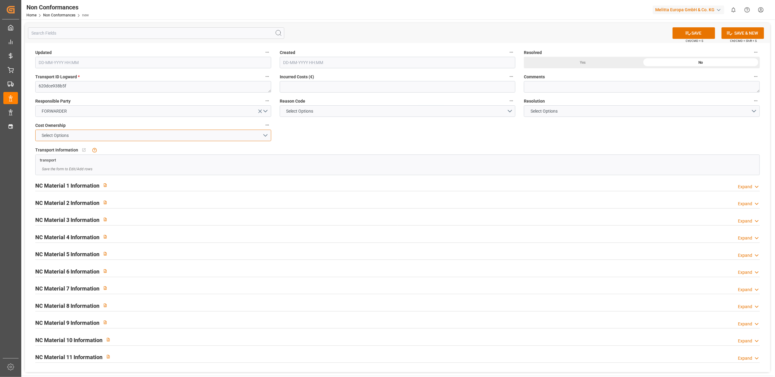
click at [266, 136] on button "Select Options" at bounding box center [153, 136] width 236 height 12
click at [247, 139] on div "FORWARDER" at bounding box center [153, 137] width 235 height 13
click at [508, 110] on button "Select Options" at bounding box center [398, 111] width 236 height 12
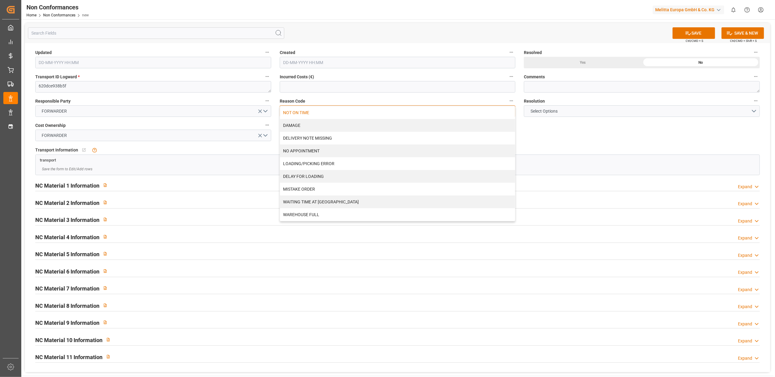
click at [407, 111] on div "NOT ON TIME" at bounding box center [397, 112] width 235 height 13
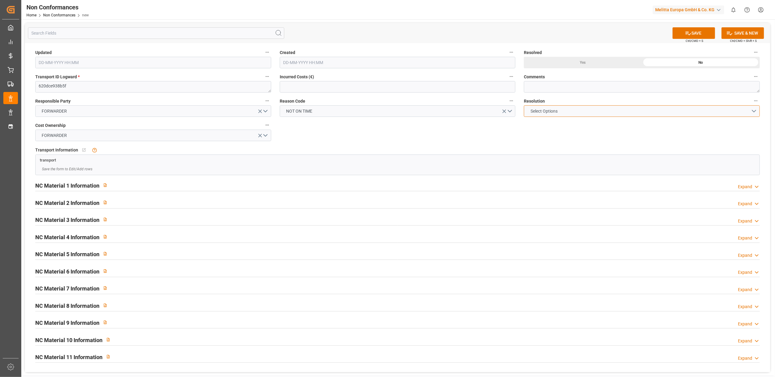
click at [751, 111] on button "Select Options" at bounding box center [642, 111] width 236 height 12
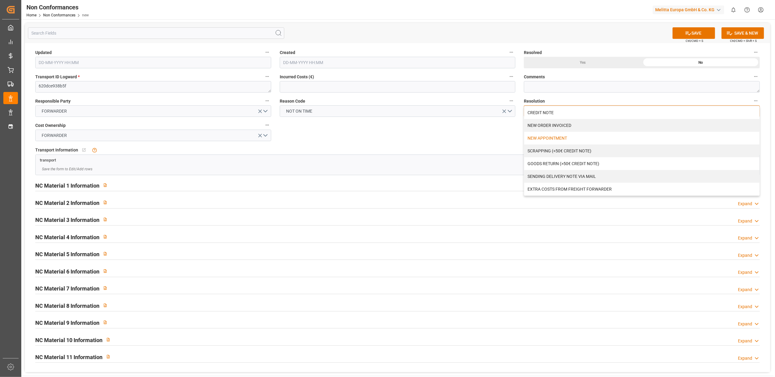
click at [535, 138] on div "NEW APPOINTMENT" at bounding box center [641, 138] width 235 height 13
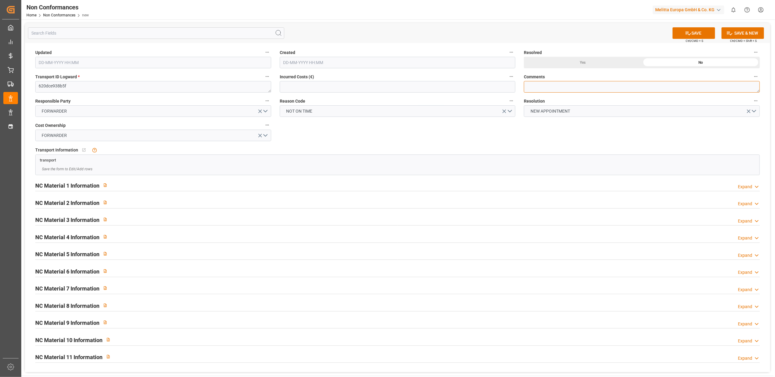
click at [634, 86] on textarea at bounding box center [642, 87] width 236 height 12
type textarea "LITIGE 998 BL 20375946 Ne pet être livré le 14/8 Nouveau rdv le 18/8 à 10h17"
click at [700, 33] on button "SAVE" at bounding box center [693, 33] width 43 height 12
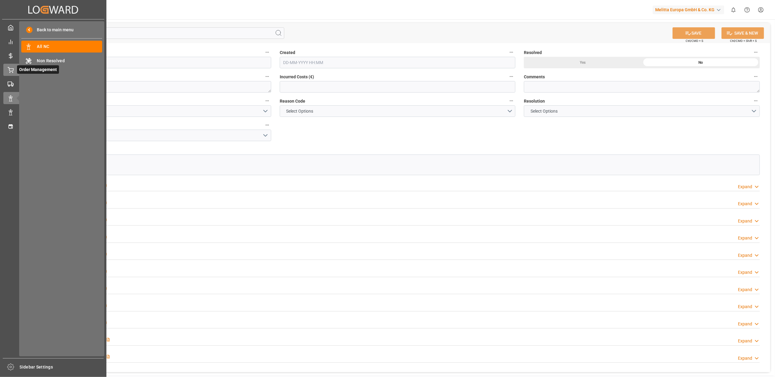
click at [13, 67] on icon at bounding box center [11, 70] width 6 height 6
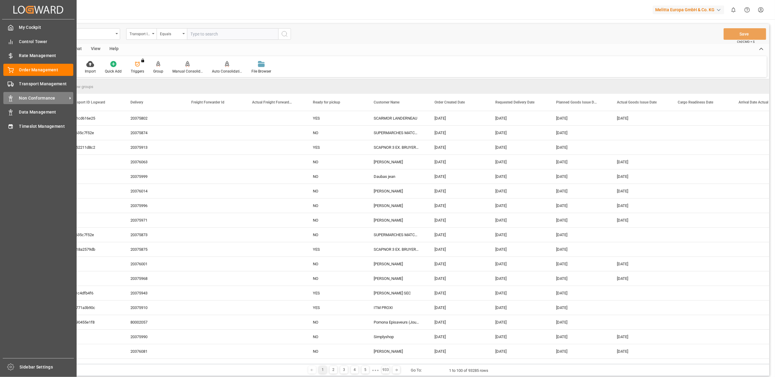
click at [26, 98] on span "Non Conformance" at bounding box center [43, 98] width 48 height 6
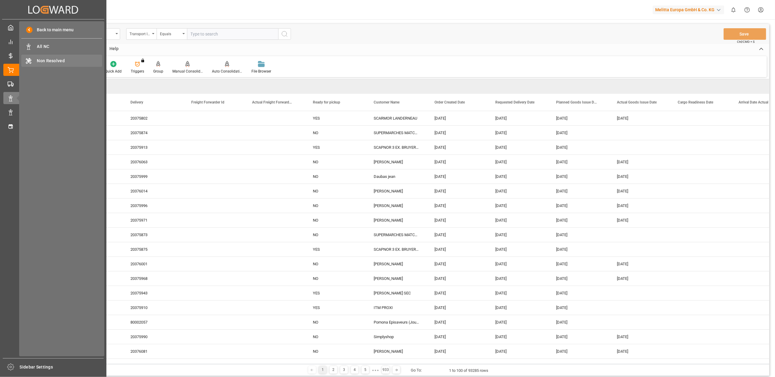
click at [45, 60] on span "Non Resolved" at bounding box center [69, 61] width 65 height 6
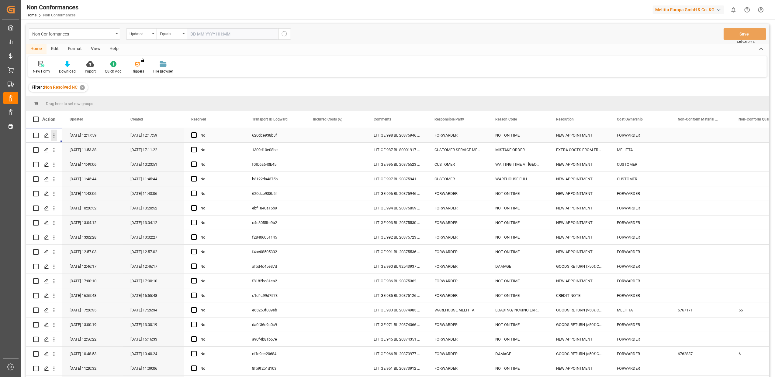
click at [53, 137] on icon "open menu" at bounding box center [54, 135] width 6 height 6
click at [77, 213] on span "Delete" at bounding box center [93, 210] width 56 height 5
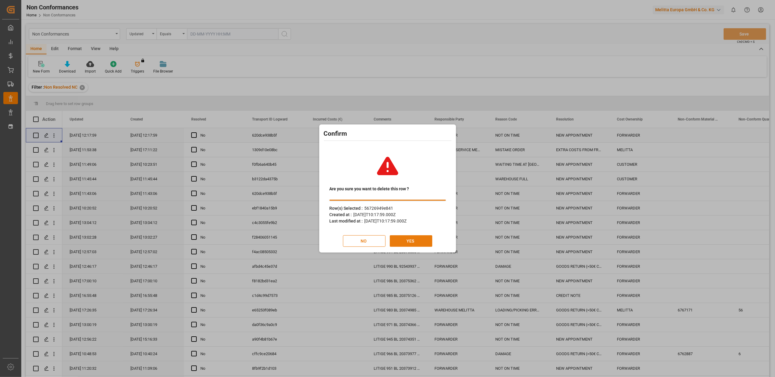
click at [415, 238] on button "YES" at bounding box center [411, 241] width 43 height 12
